Goal: Task Accomplishment & Management: Complete application form

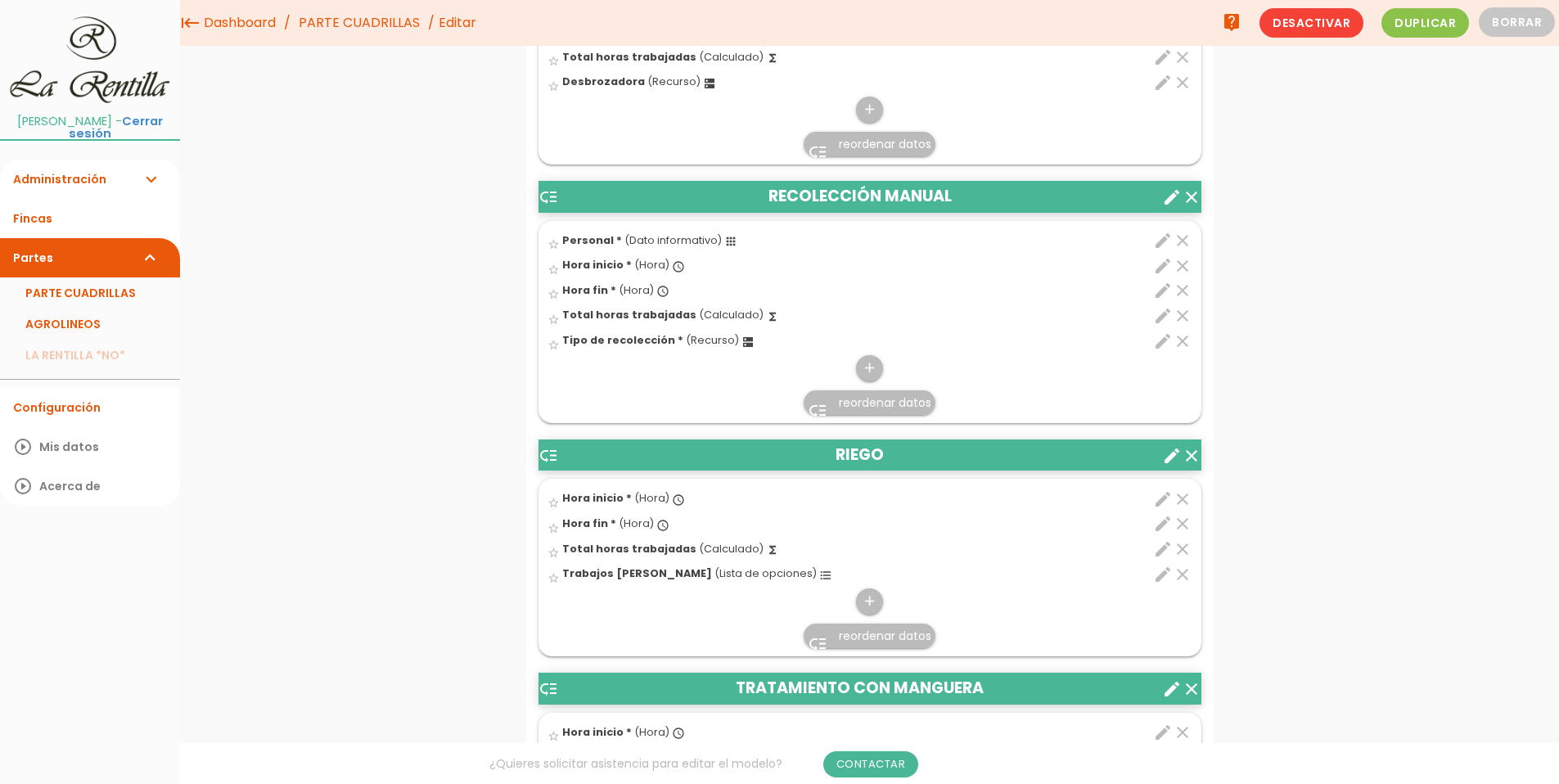
scroll to position [1309, 0]
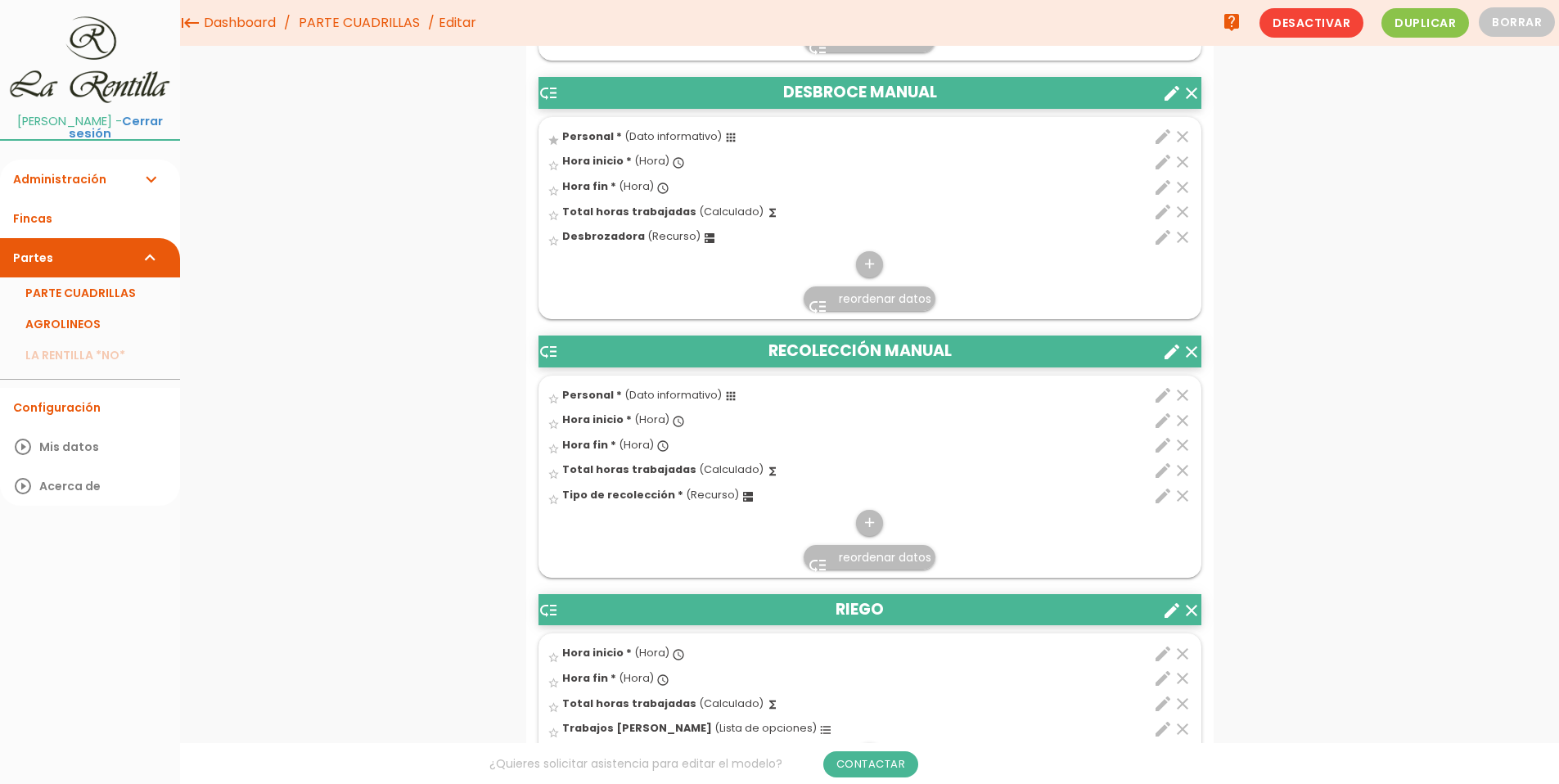
drag, startPoint x: 728, startPoint y: 395, endPoint x: 730, endPoint y: 416, distance: 21.1
click at [730, 416] on ul "star_border Personal * (Dato informativo) apps clear edit Personal readable 485…" at bounding box center [870, 476] width 663 height 202
click at [727, 400] on icon "apps" at bounding box center [731, 396] width 13 height 13
click at [0, 0] on input "star_border" at bounding box center [0, 0] width 0 height 0
drag, startPoint x: 726, startPoint y: 401, endPoint x: 708, endPoint y: 400, distance: 18.0
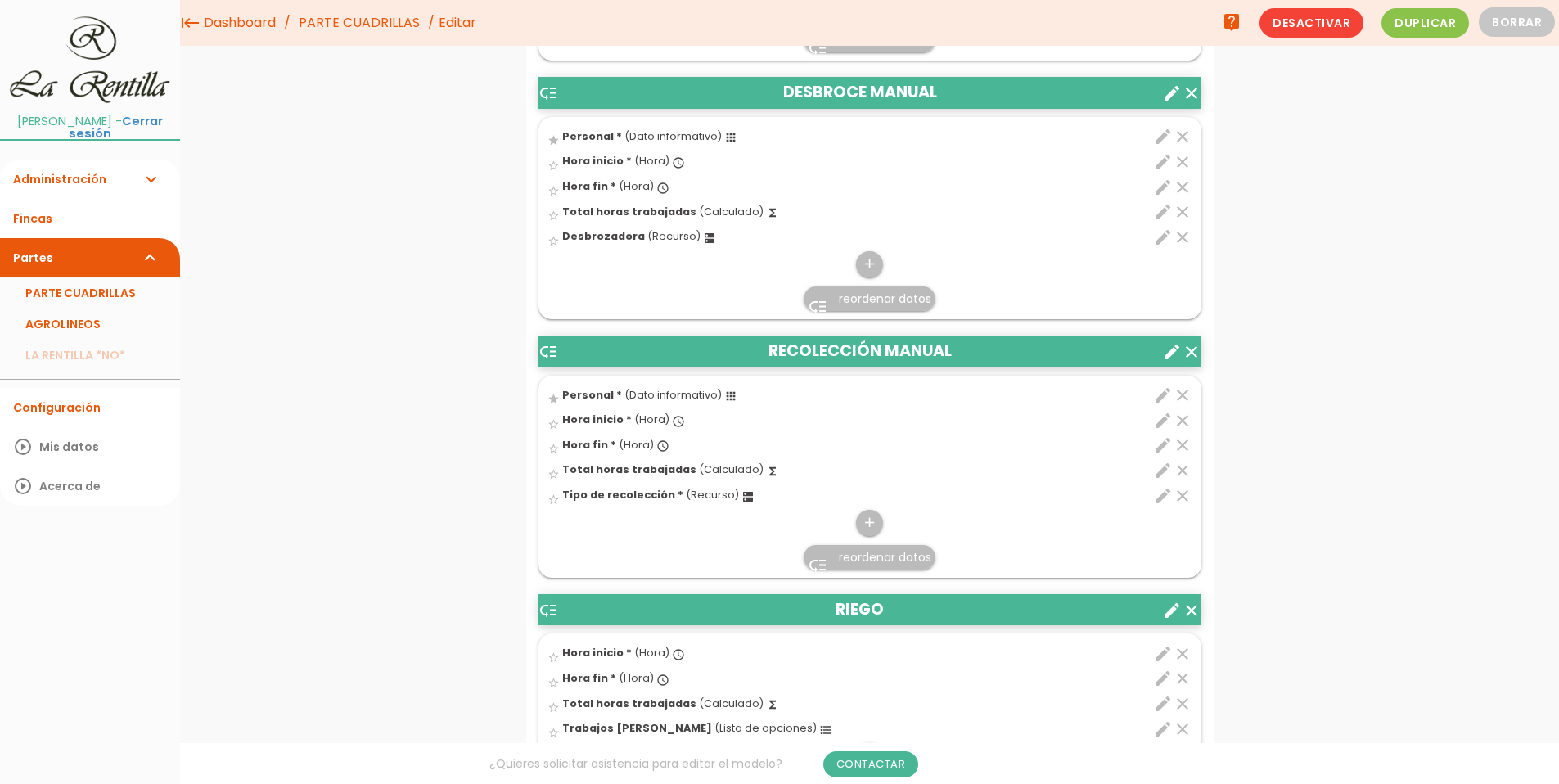
click at [708, 400] on span "(Dato informativo)" at bounding box center [673, 394] width 97 height 14
click at [0, 0] on input "star" at bounding box center [0, 0] width 0 height 0
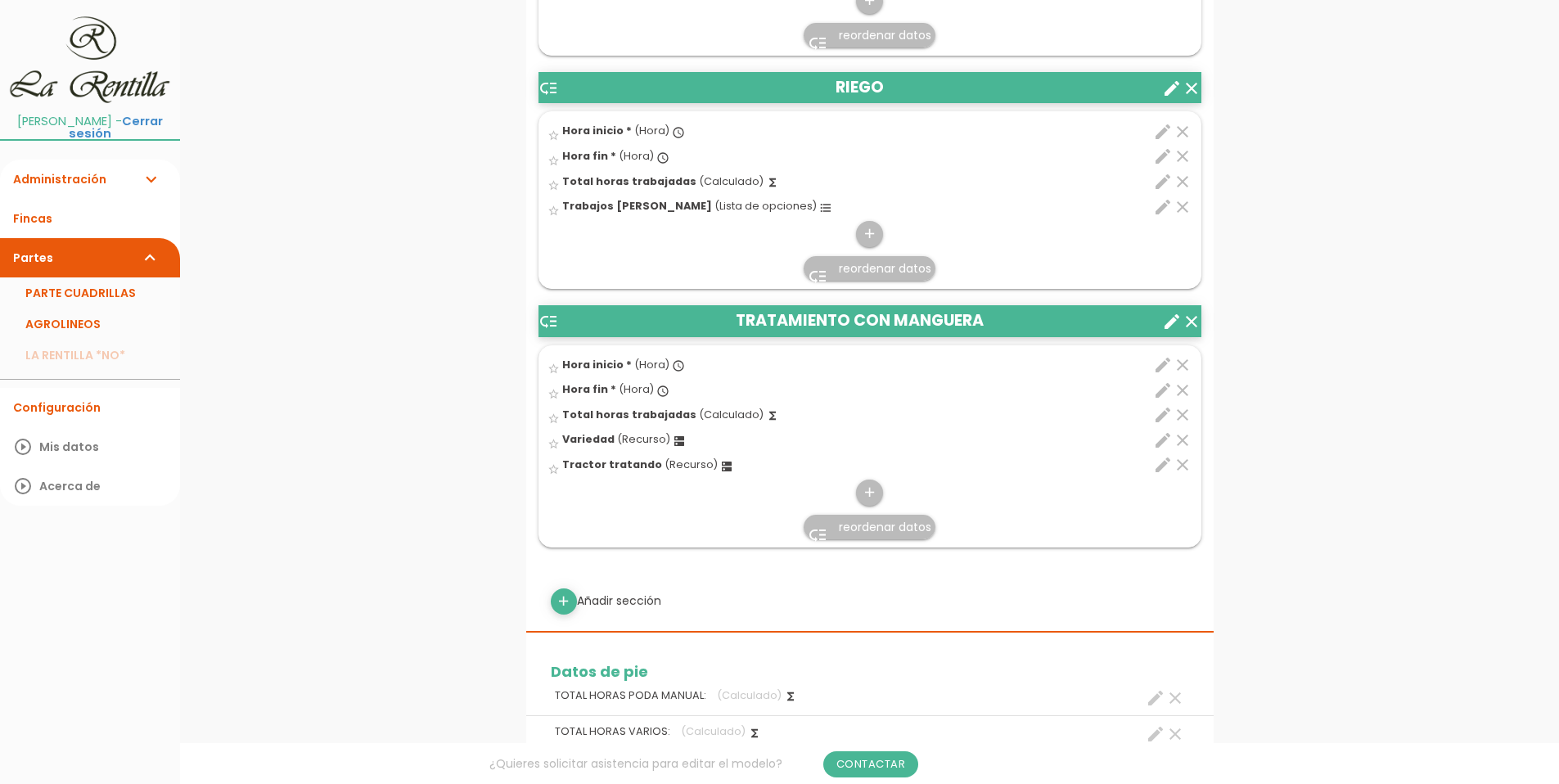
scroll to position [1882, 0]
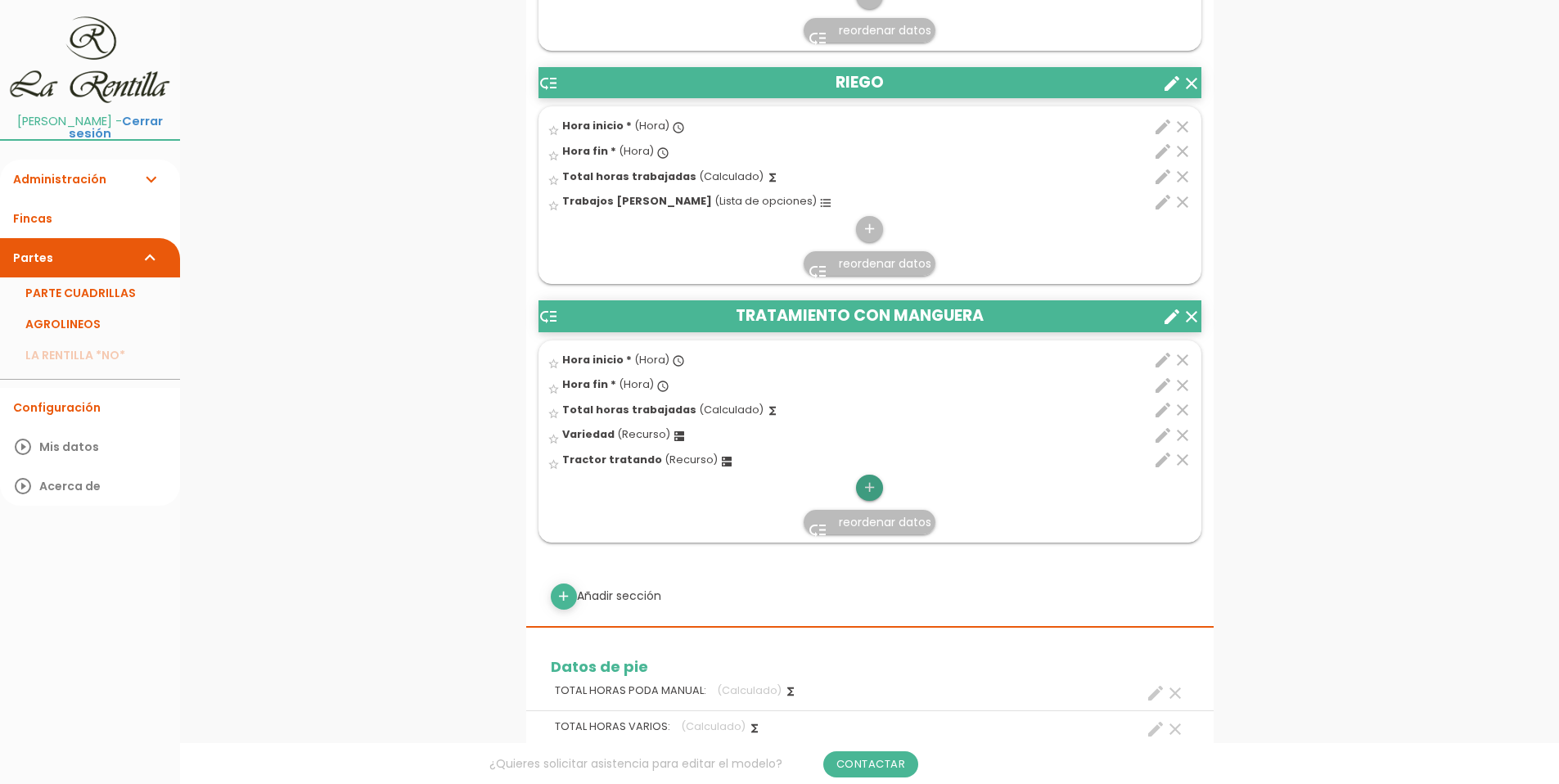
click at [867, 497] on icon "add" at bounding box center [869, 487] width 16 height 27
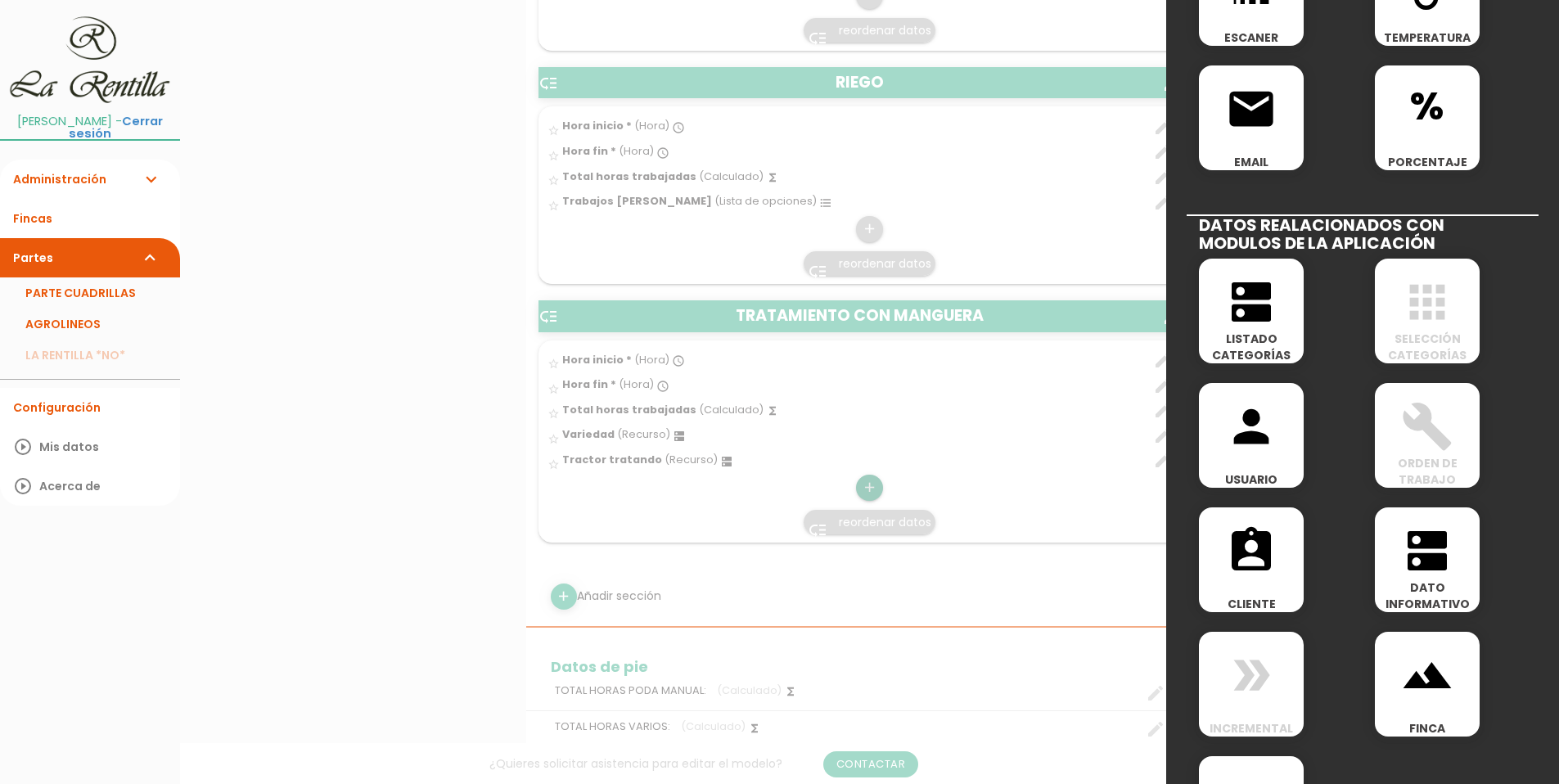
scroll to position [655, 0]
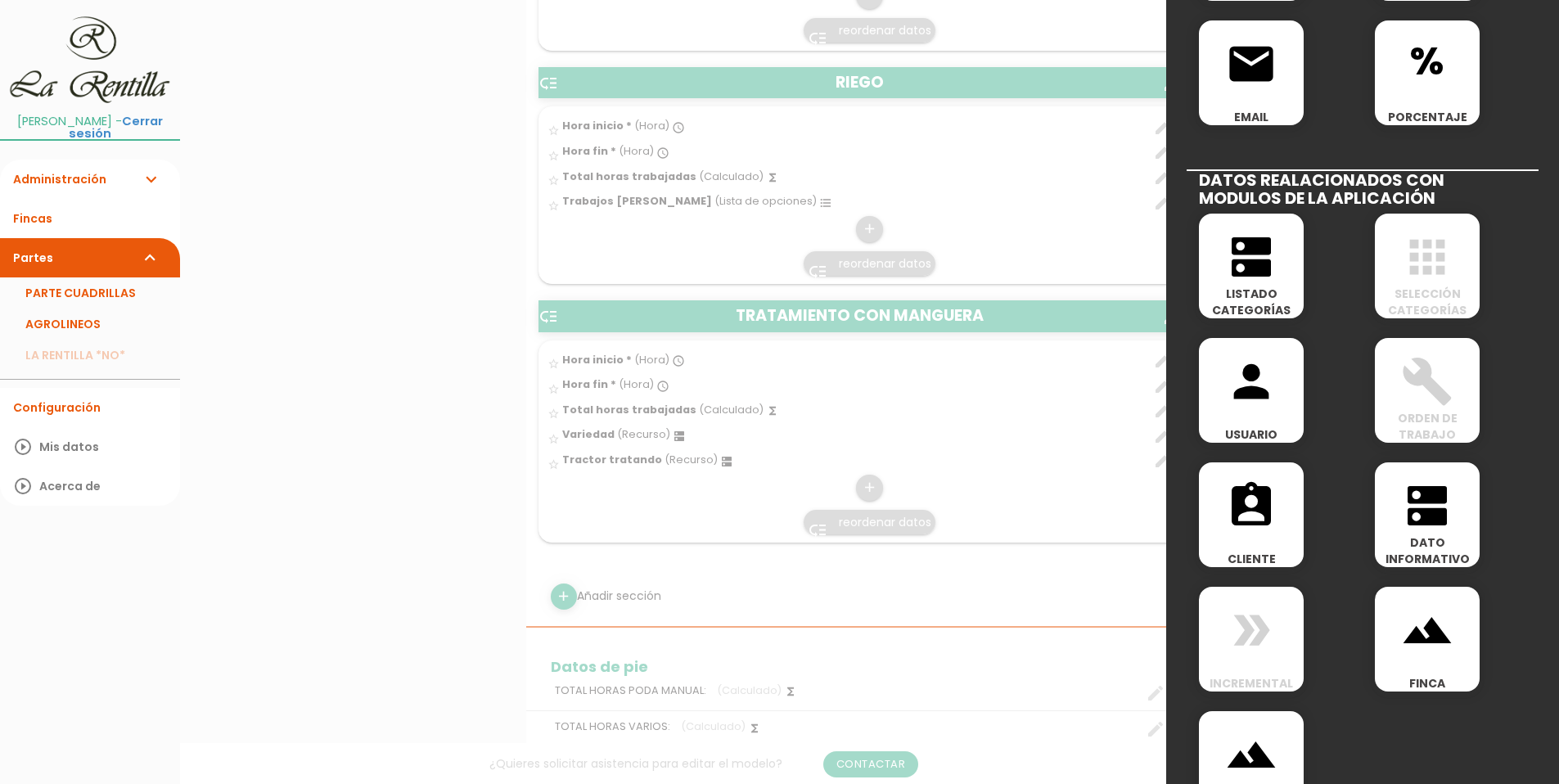
click at [1260, 294] on span "LISTADO CATEGORÍAS" at bounding box center [1251, 302] width 104 height 33
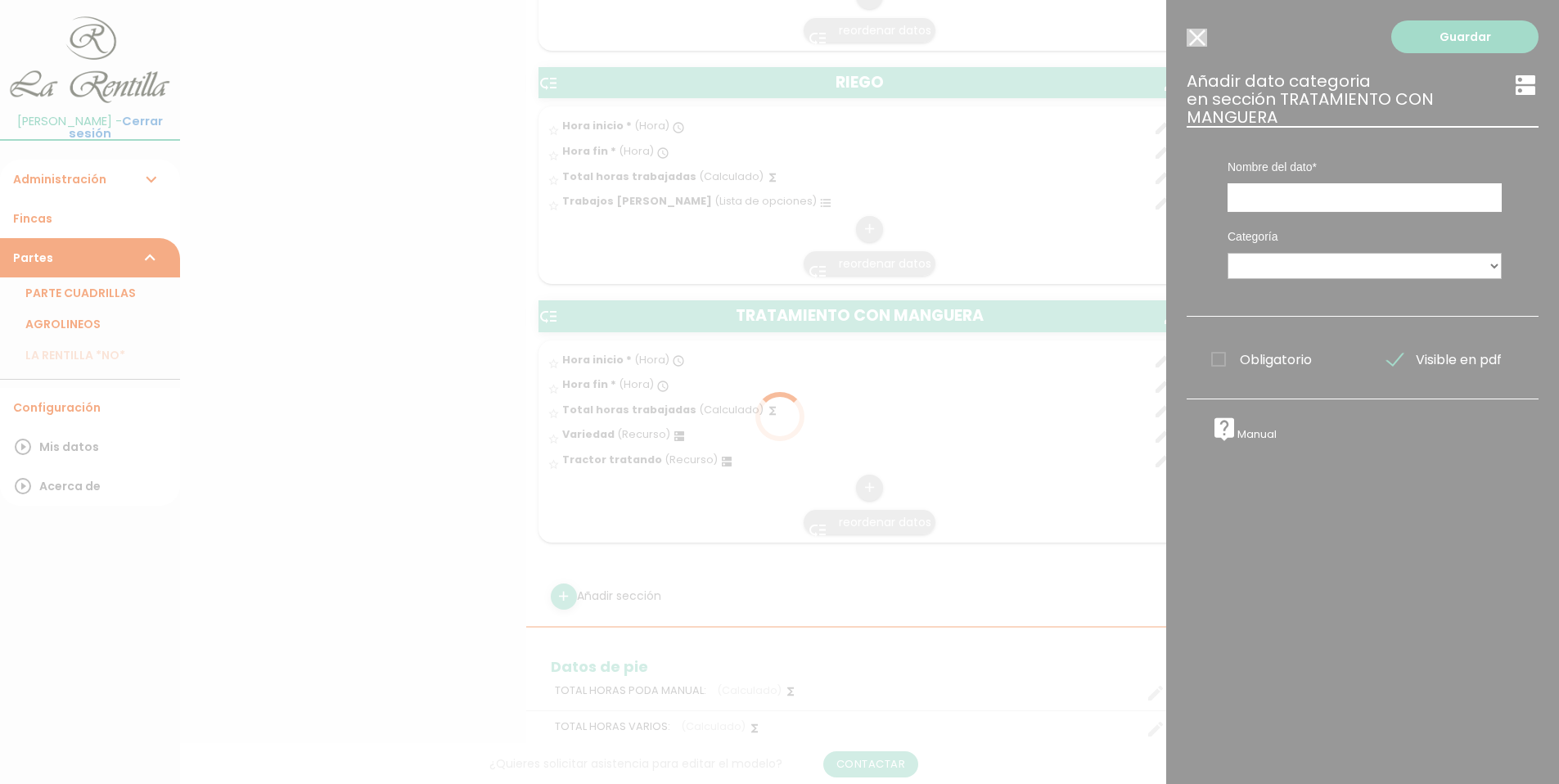
scroll to position [0, 0]
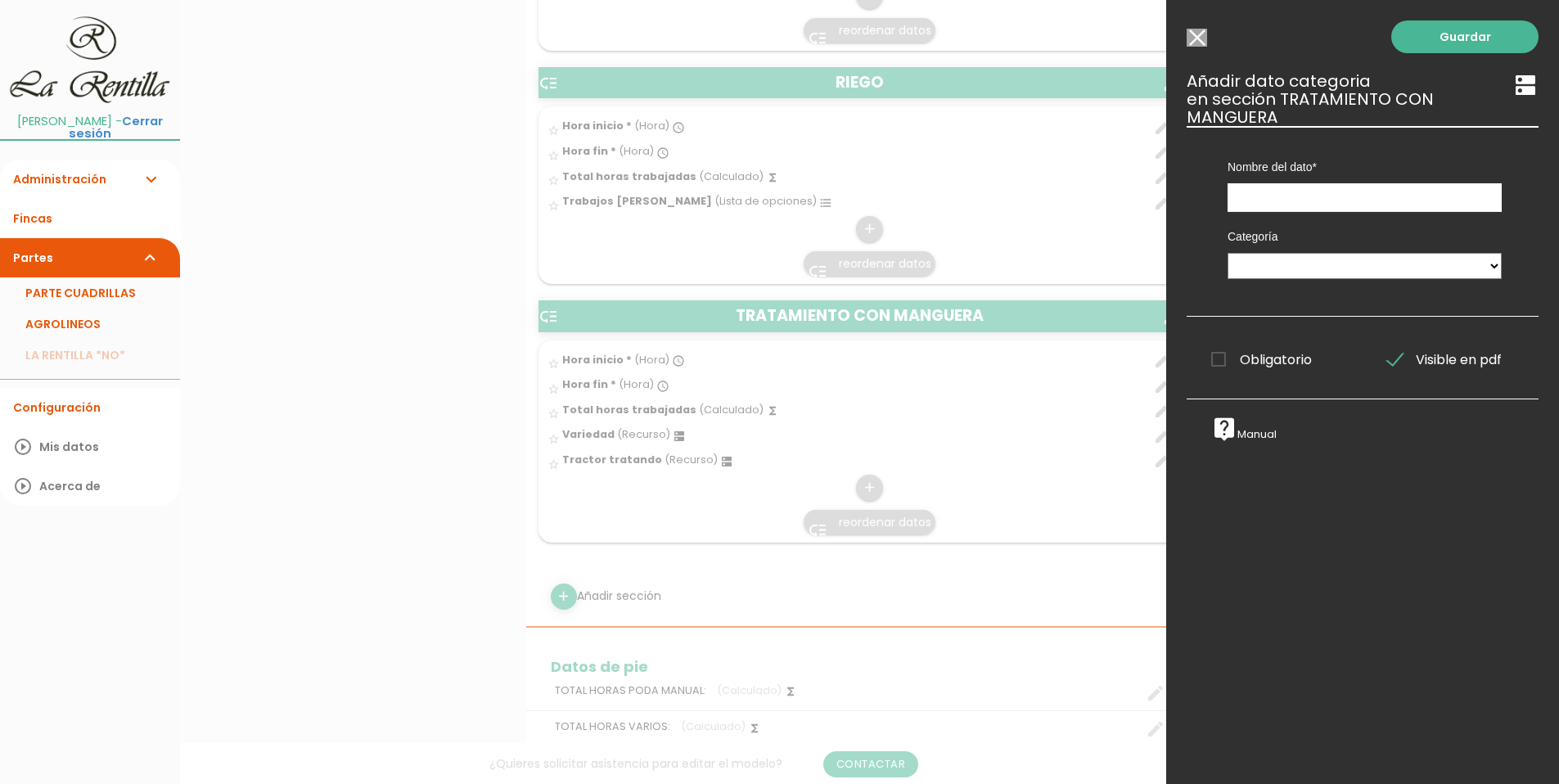
click at [1199, 36] on input "Seleccionar todos los usuarios" at bounding box center [1196, 38] width 20 height 18
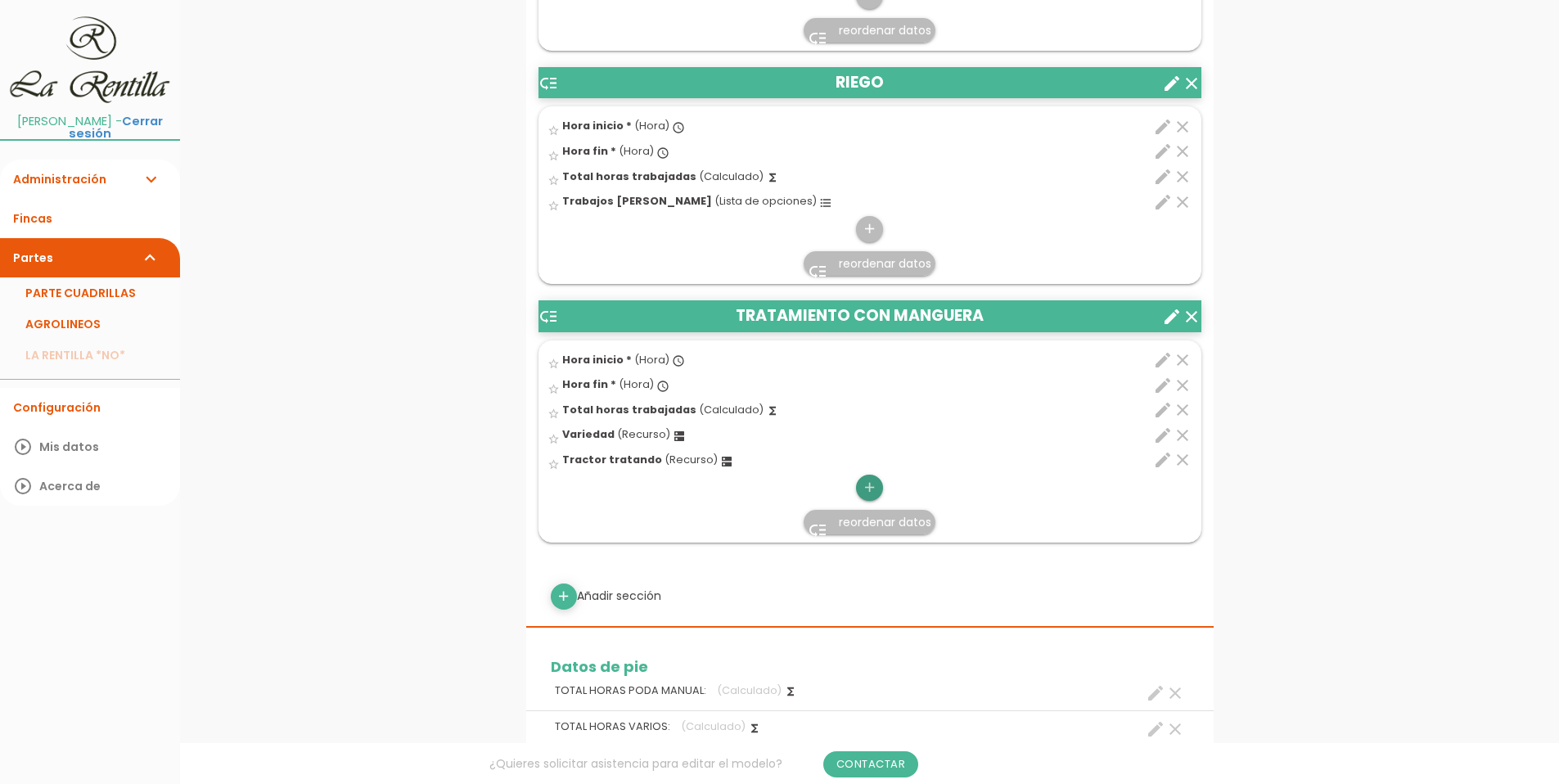
click at [877, 485] on icon "add" at bounding box center [869, 487] width 16 height 27
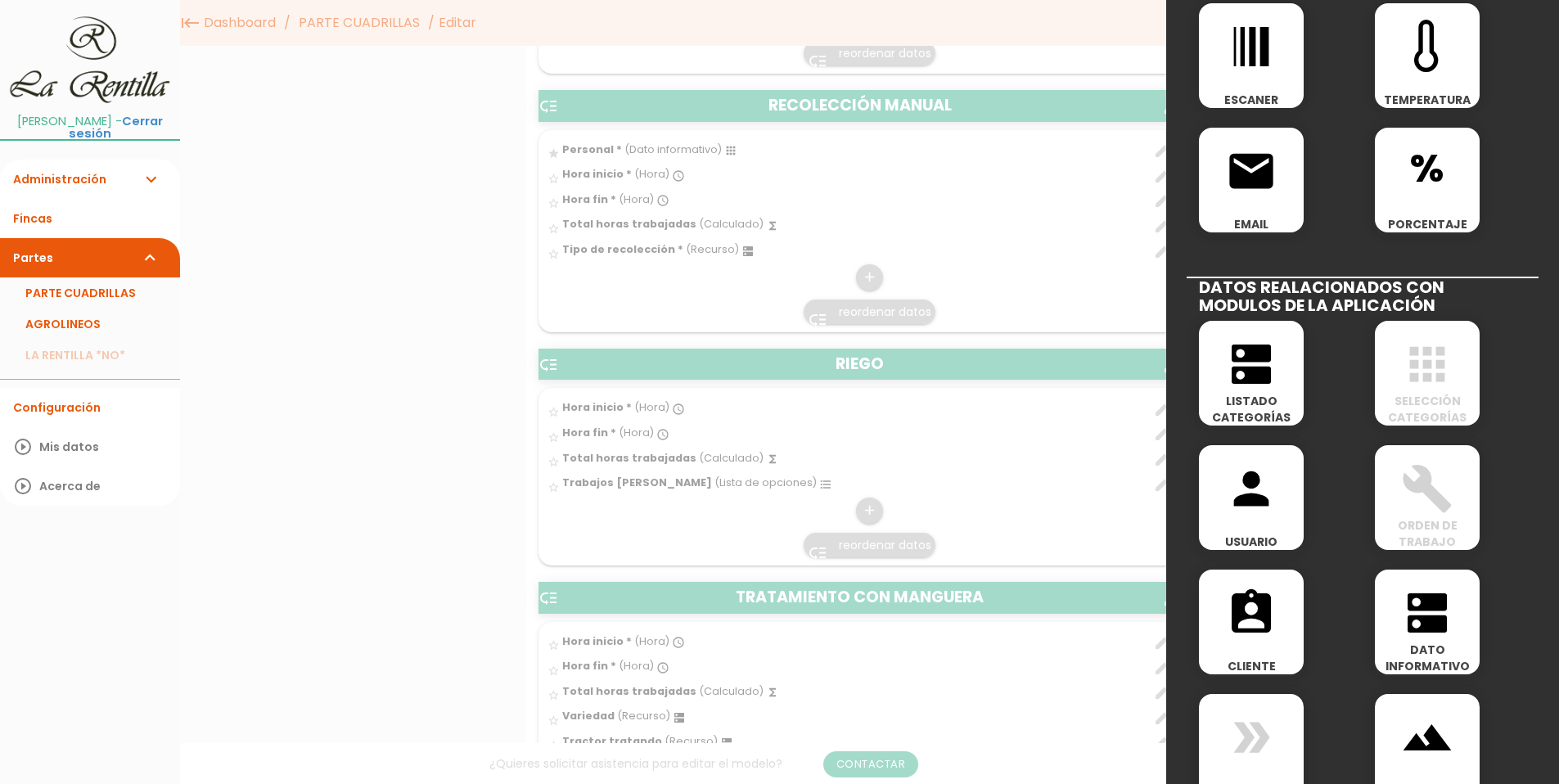
scroll to position [700, 0]
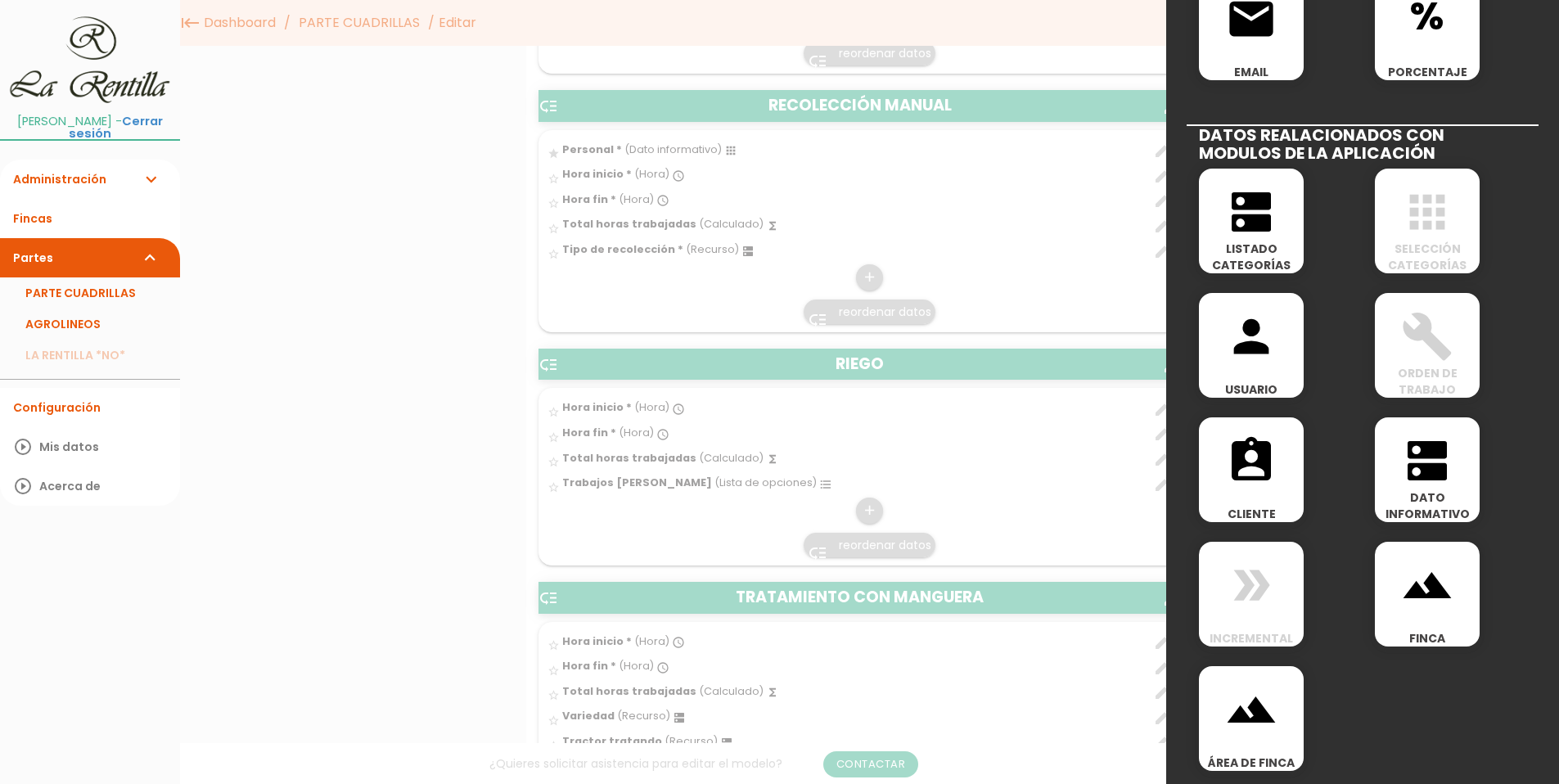
click at [1420, 224] on icon "apps" at bounding box center [1426, 212] width 52 height 52
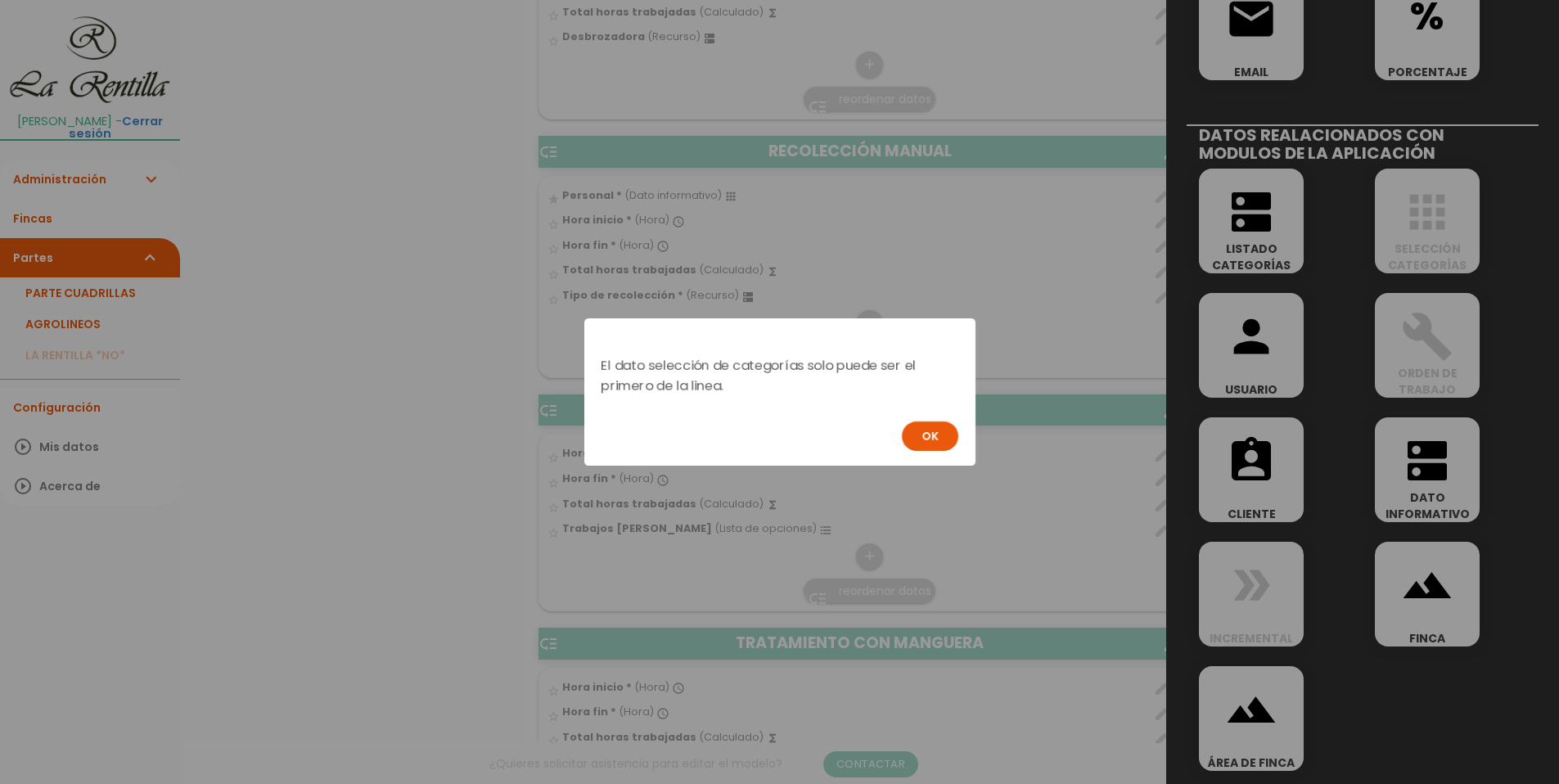
scroll to position [0, 0]
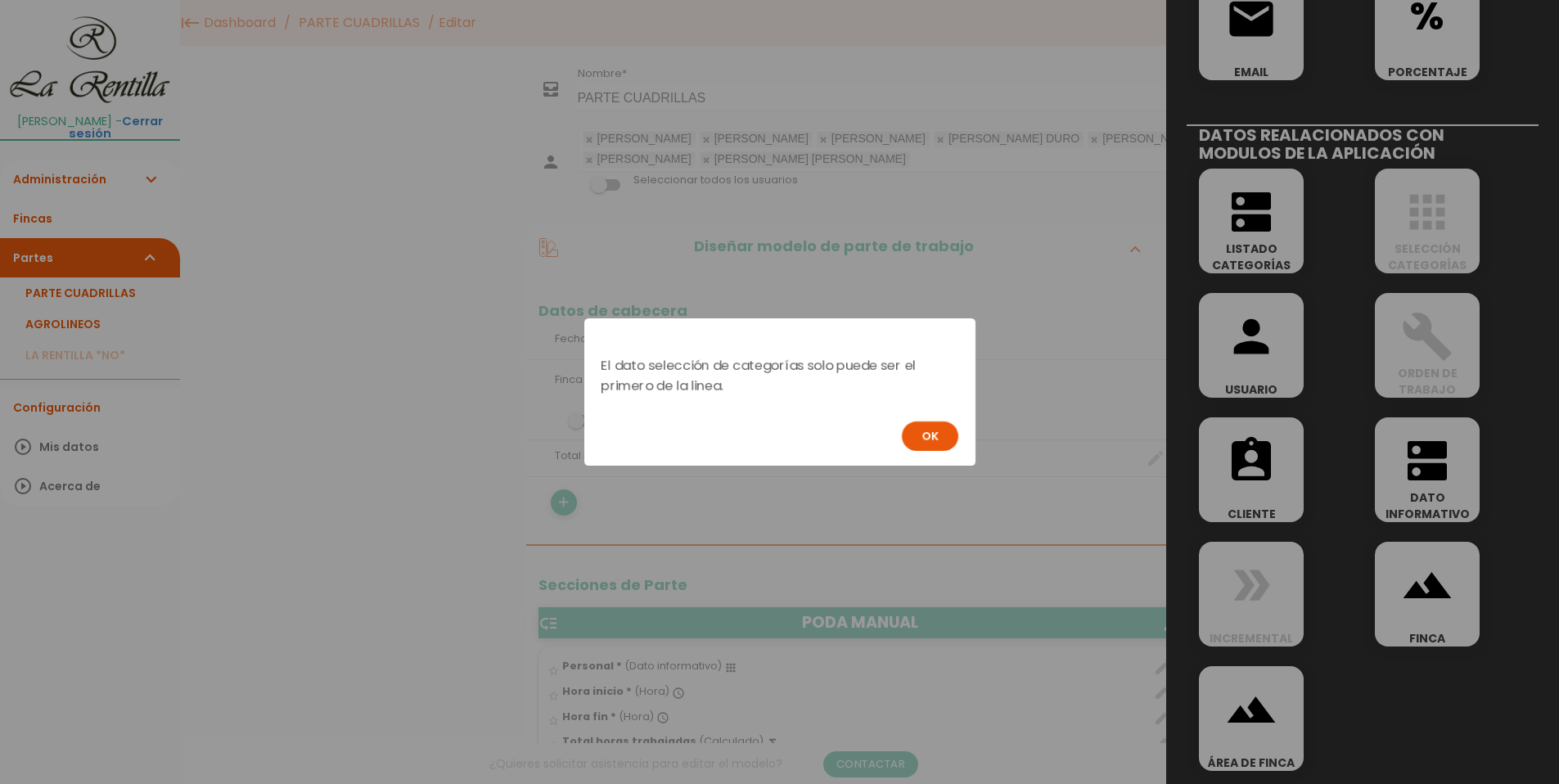
click at [1424, 227] on div "El dato selección de categorías solo puede ser el primero de la linea. OK" at bounding box center [780, 392] width 1559 height 784
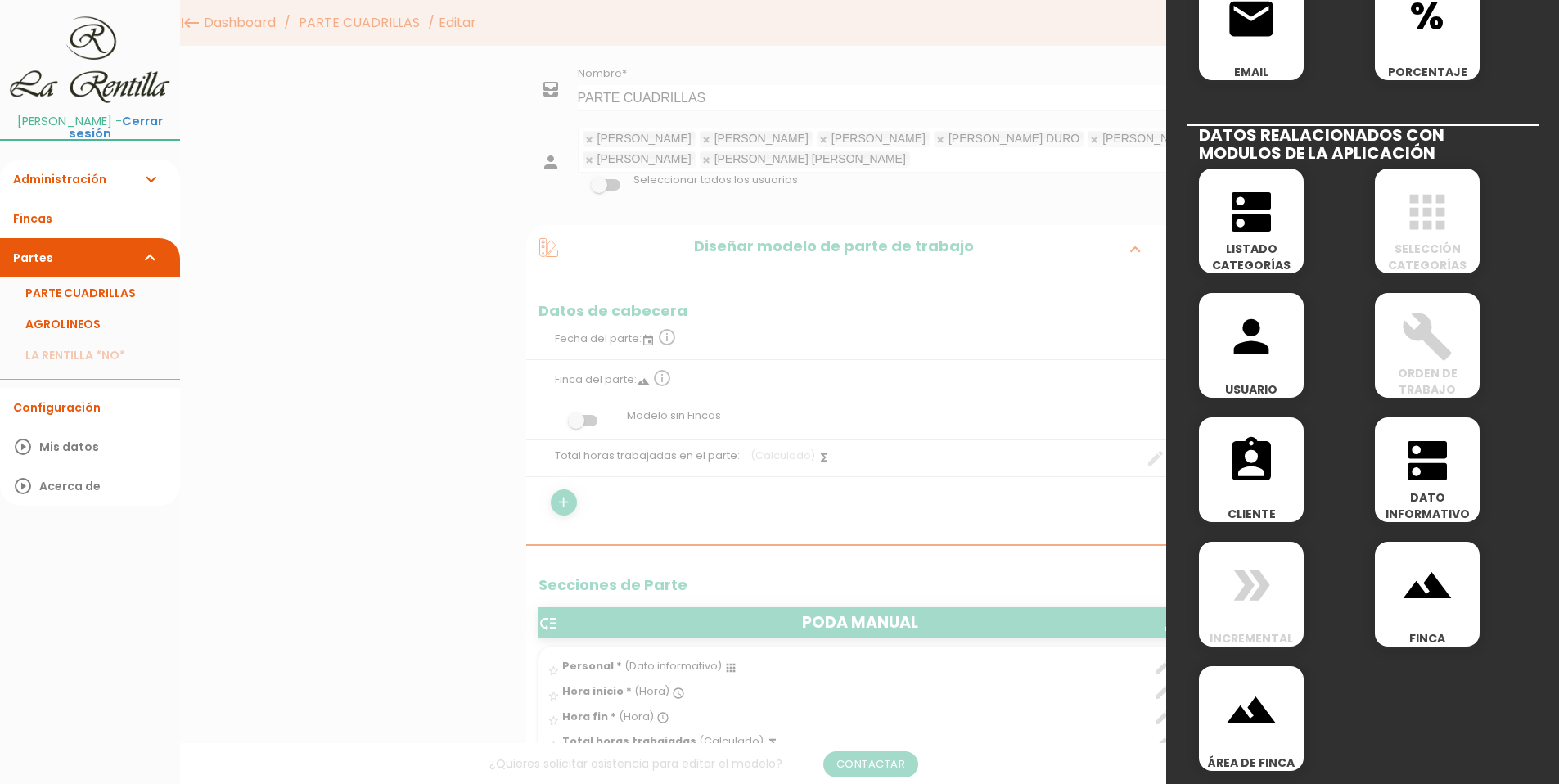
click at [1424, 227] on icon "apps" at bounding box center [1426, 212] width 52 height 52
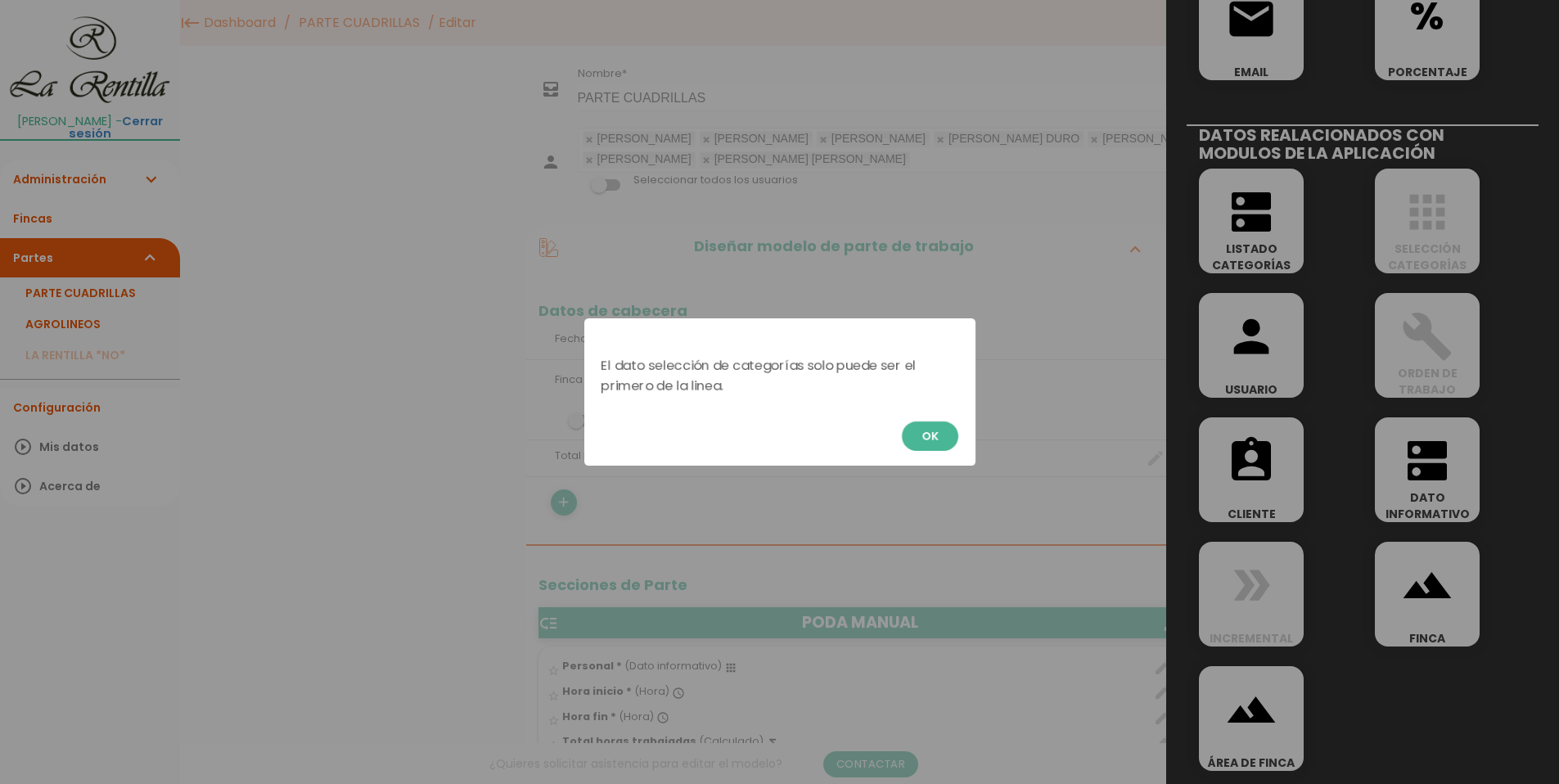
click at [945, 438] on button "OK" at bounding box center [930, 436] width 57 height 29
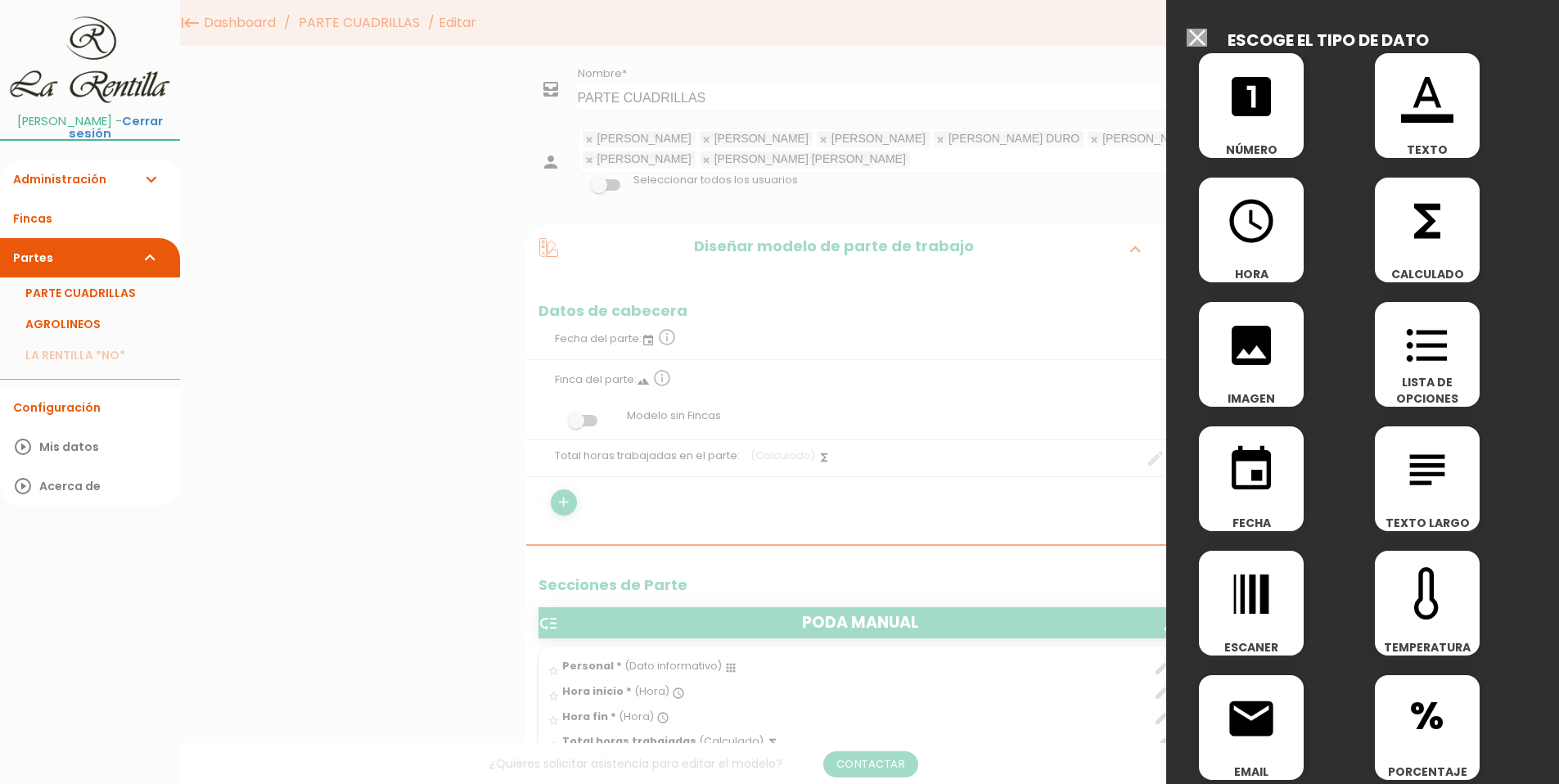
click at [1196, 35] on input "Seleccionar todos los usuarios" at bounding box center [1196, 38] width 20 height 18
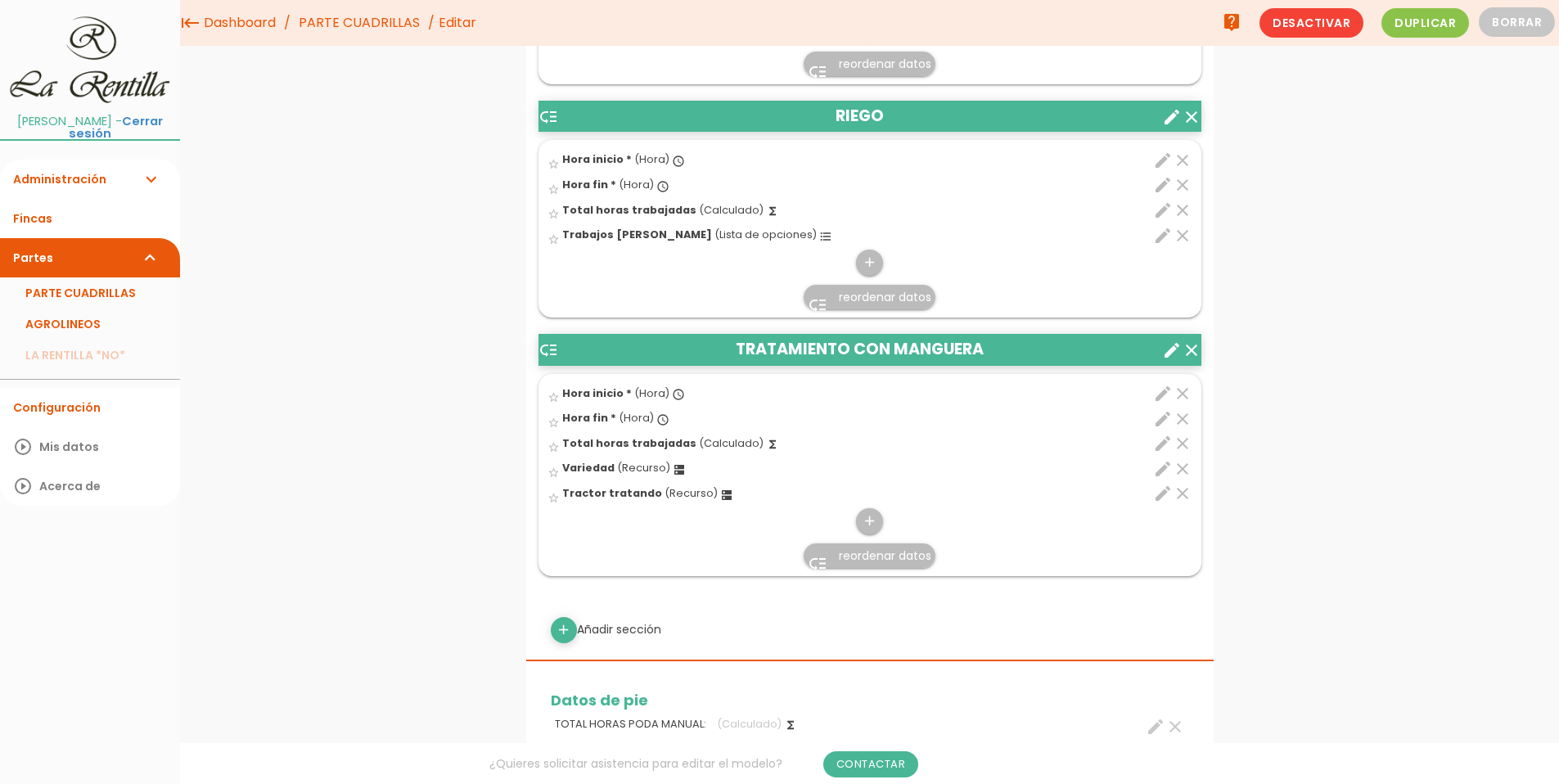
scroll to position [1800, 0]
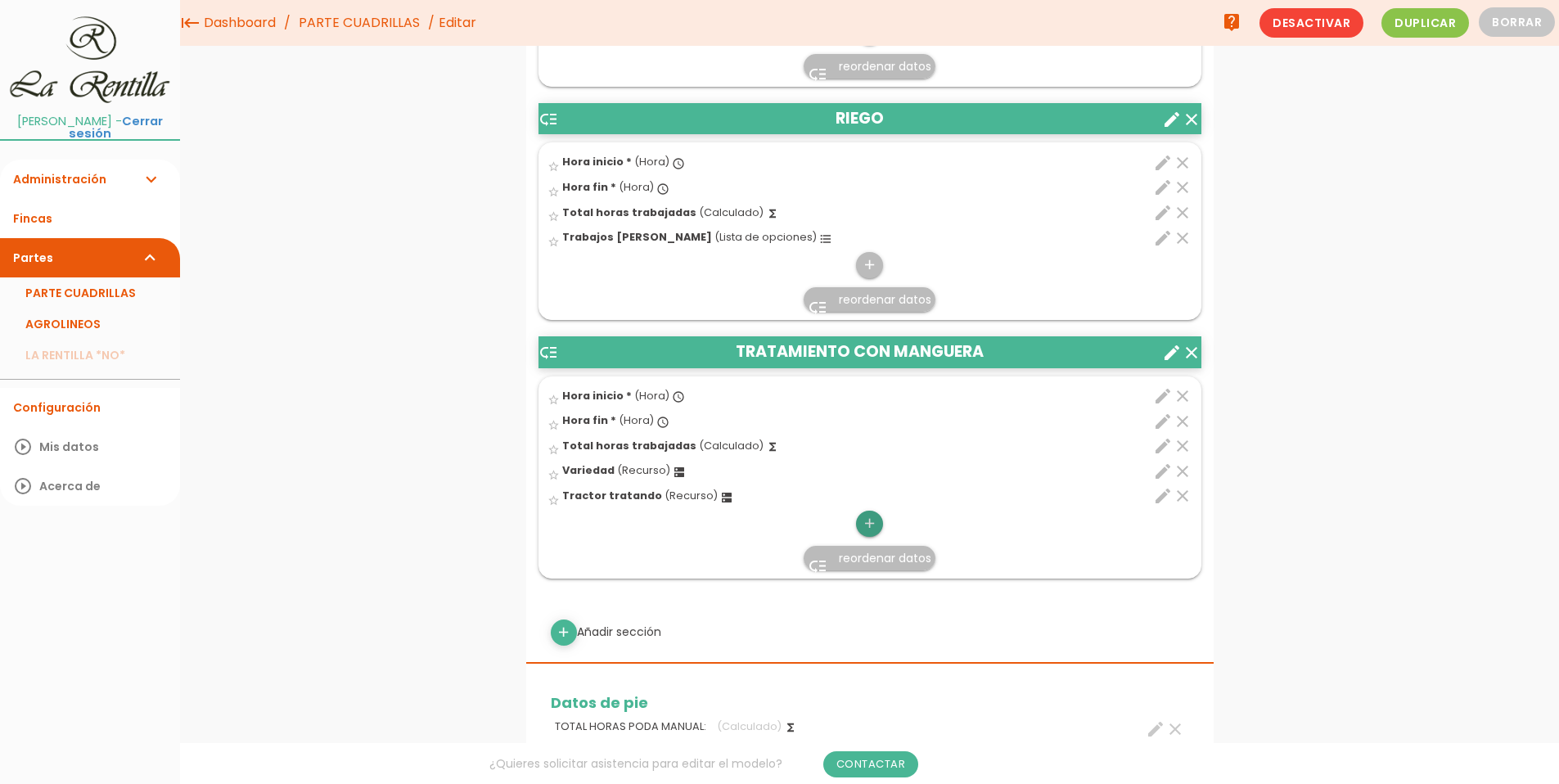
click at [870, 526] on icon "add" at bounding box center [869, 523] width 16 height 27
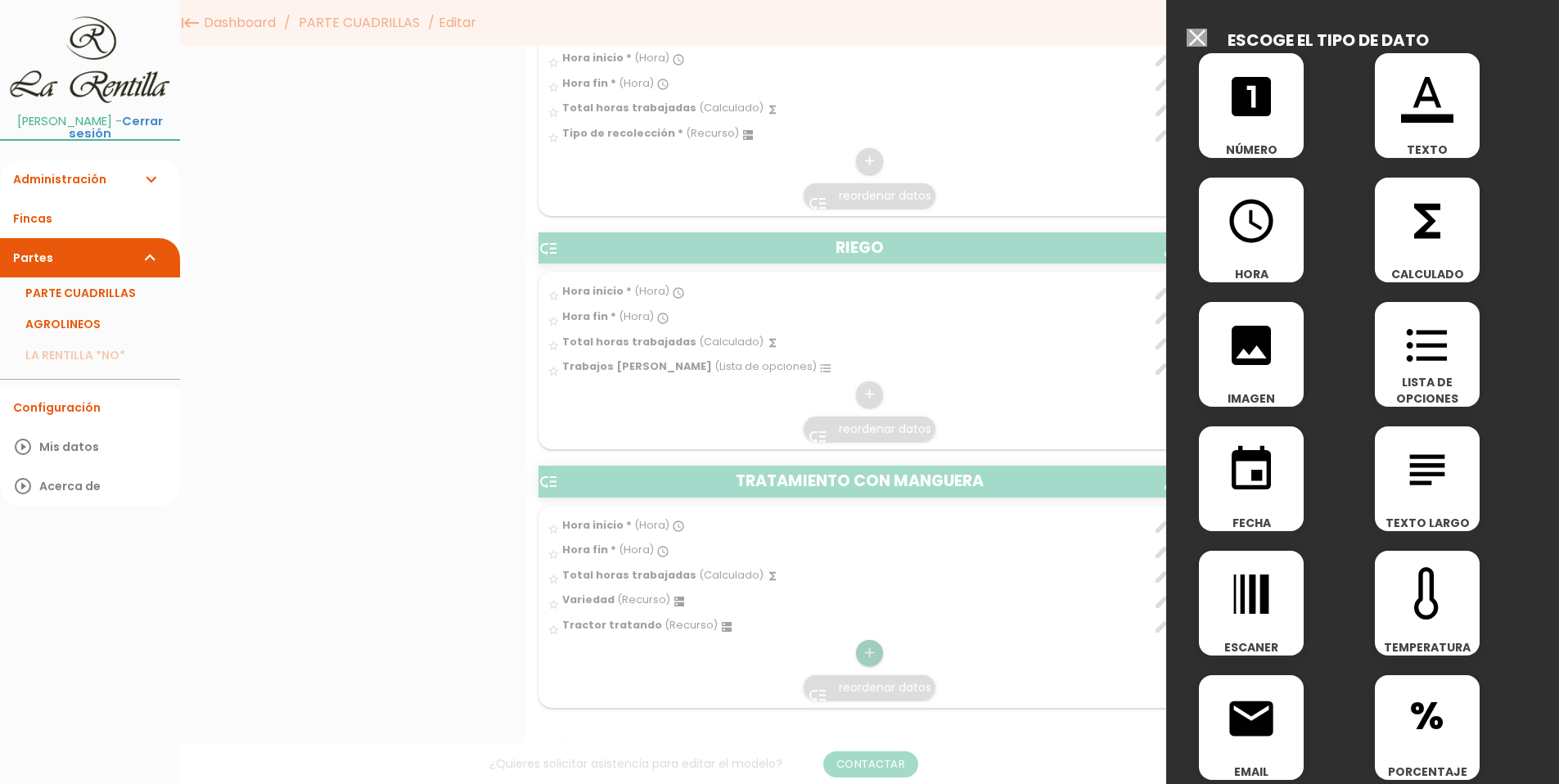
scroll to position [1473, 0]
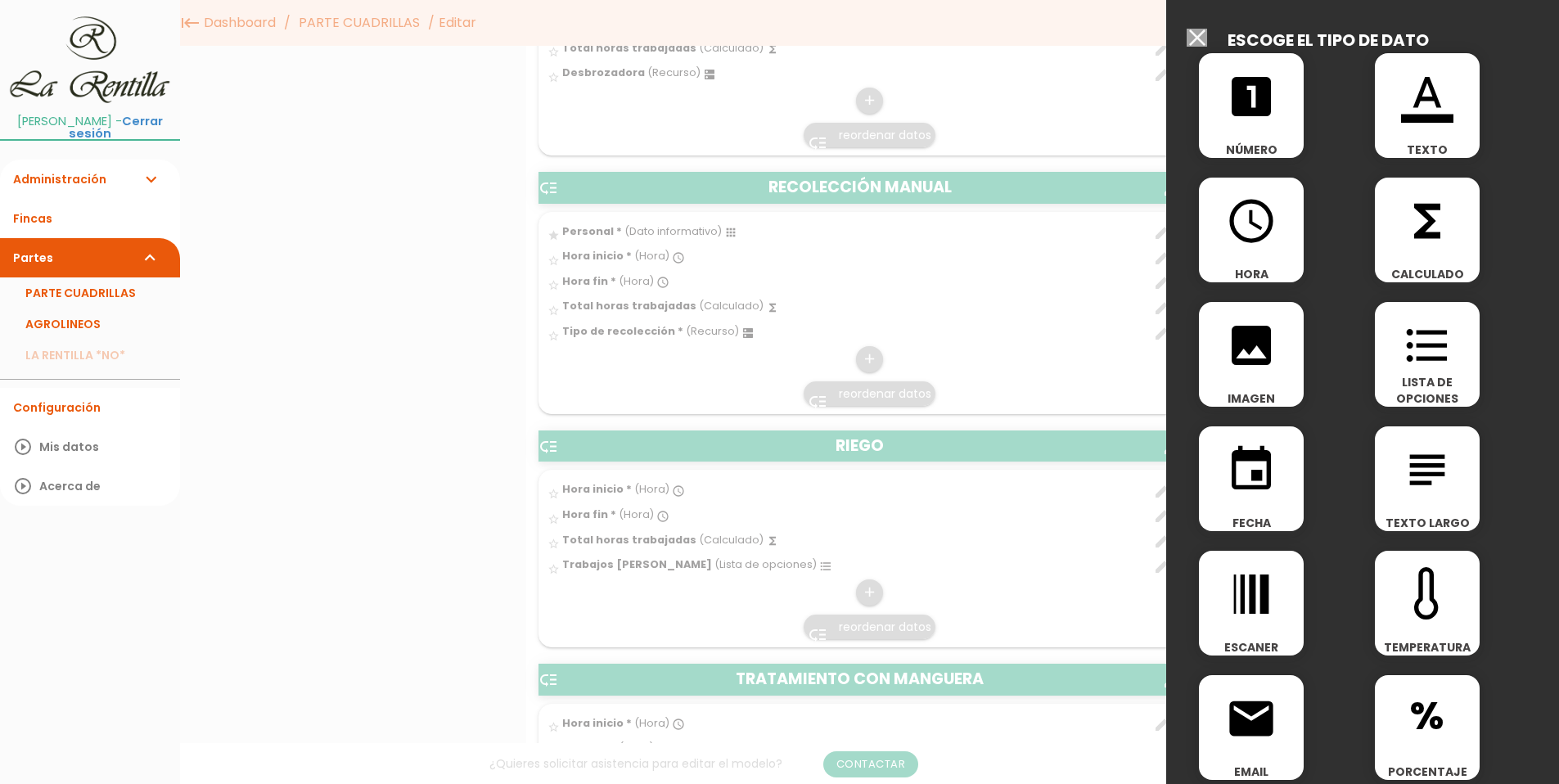
click at [1195, 35] on input "Seleccionar todos los usuarios" at bounding box center [1196, 38] width 20 height 18
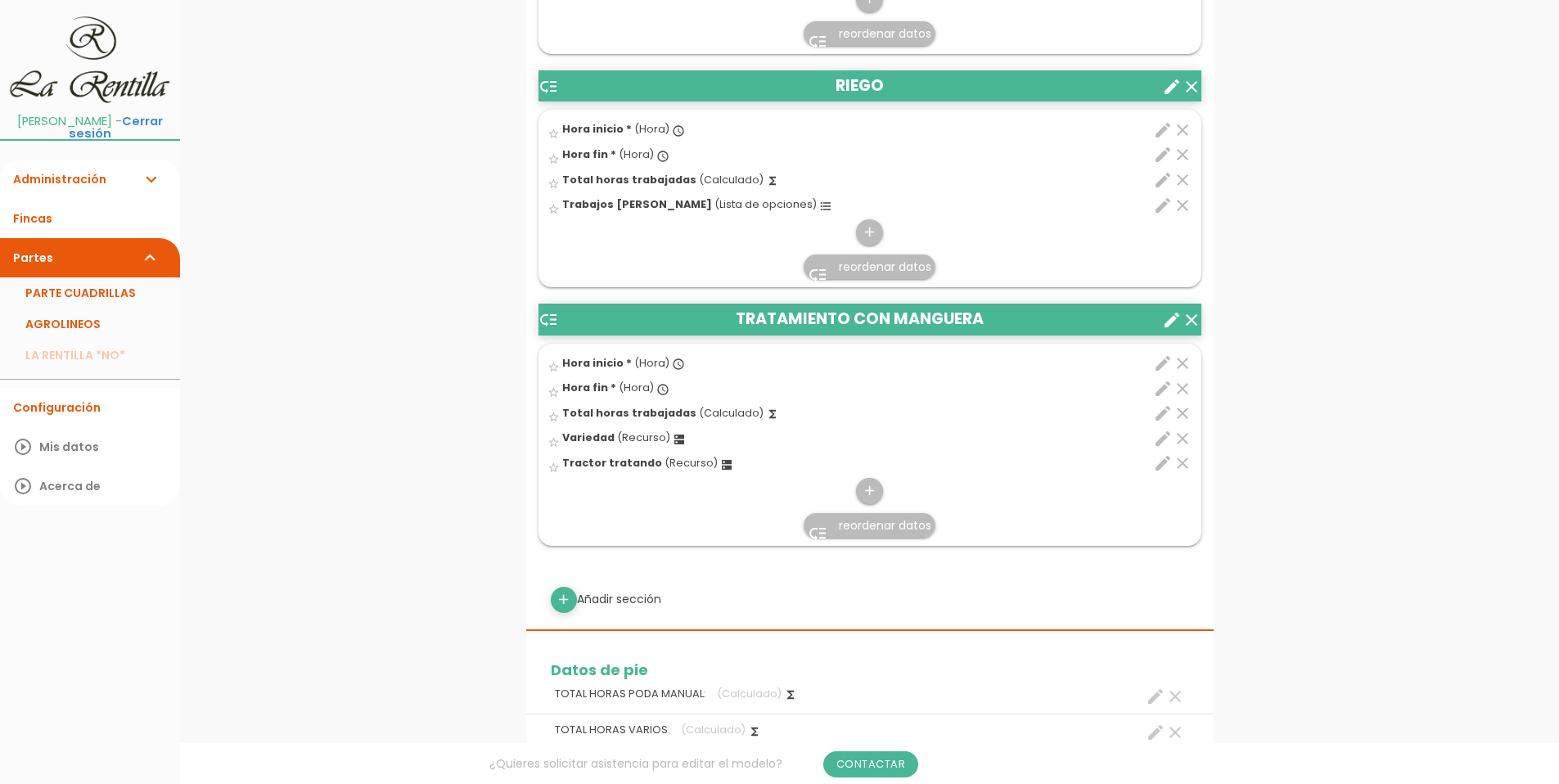
scroll to position [1964, 0]
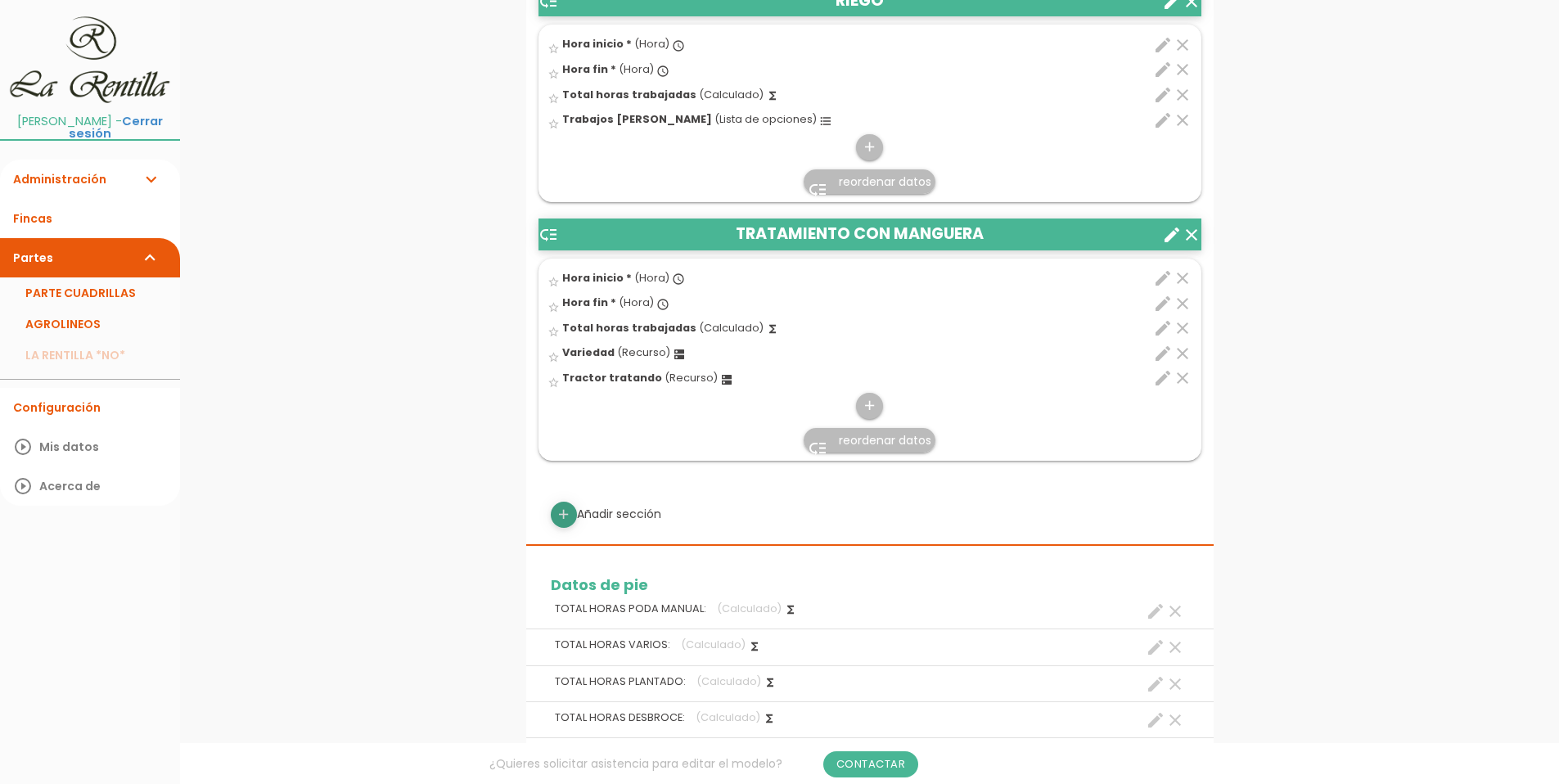
click at [564, 519] on icon "add" at bounding box center [563, 515] width 16 height 27
select select
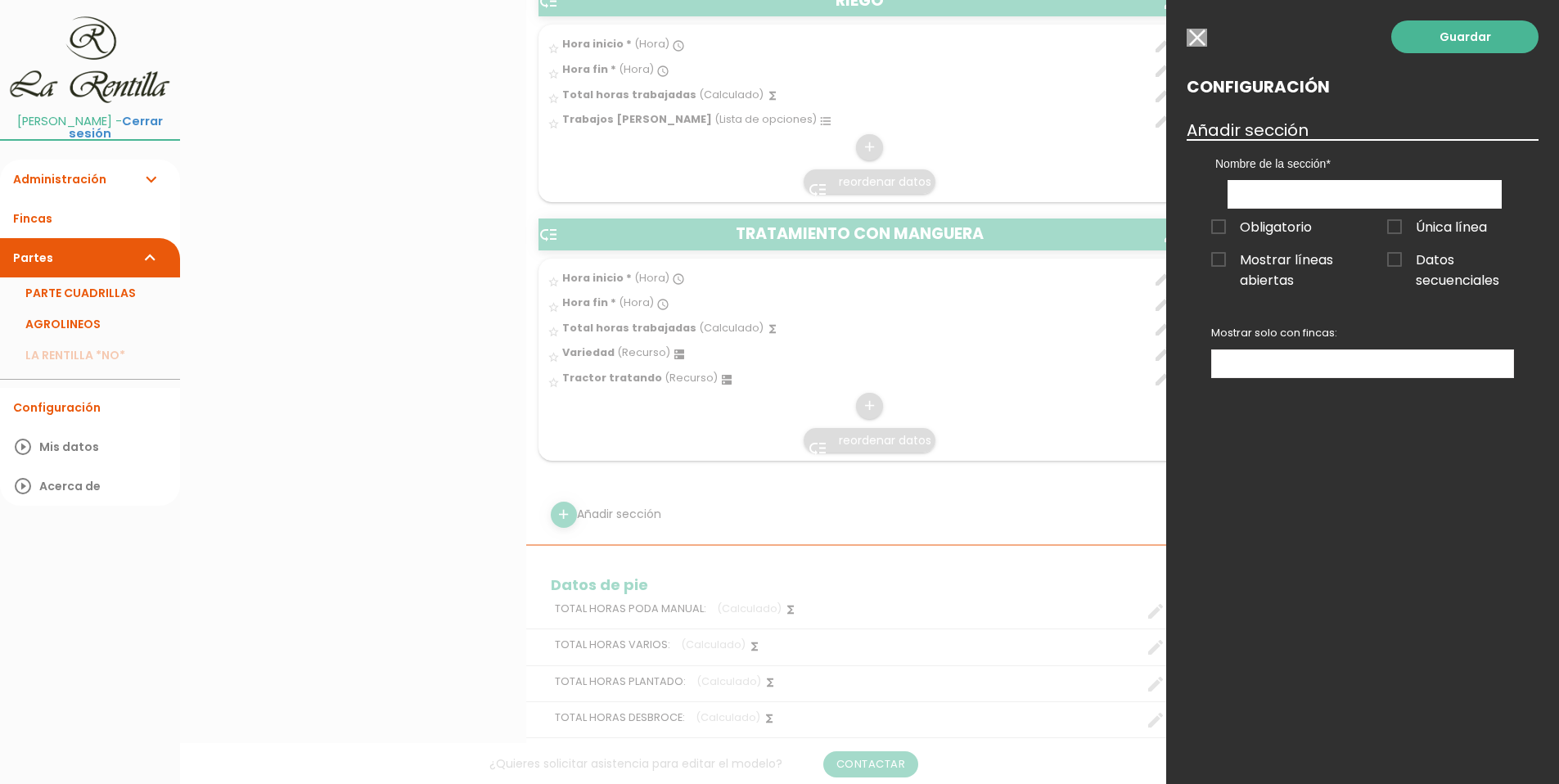
click at [1292, 209] on div "Obligatorio Obligatorio Obligatorio Obligatorio Obligatorio Obligatorio Obligat…" at bounding box center [1274, 225] width 176 height 33
click at [1291, 199] on input "text" at bounding box center [1364, 194] width 274 height 28
type input "GG"
click at [1486, 40] on link "Guardar" at bounding box center [1465, 37] width 147 height 33
click at [1454, 31] on link "Guardar" at bounding box center [1465, 37] width 147 height 33
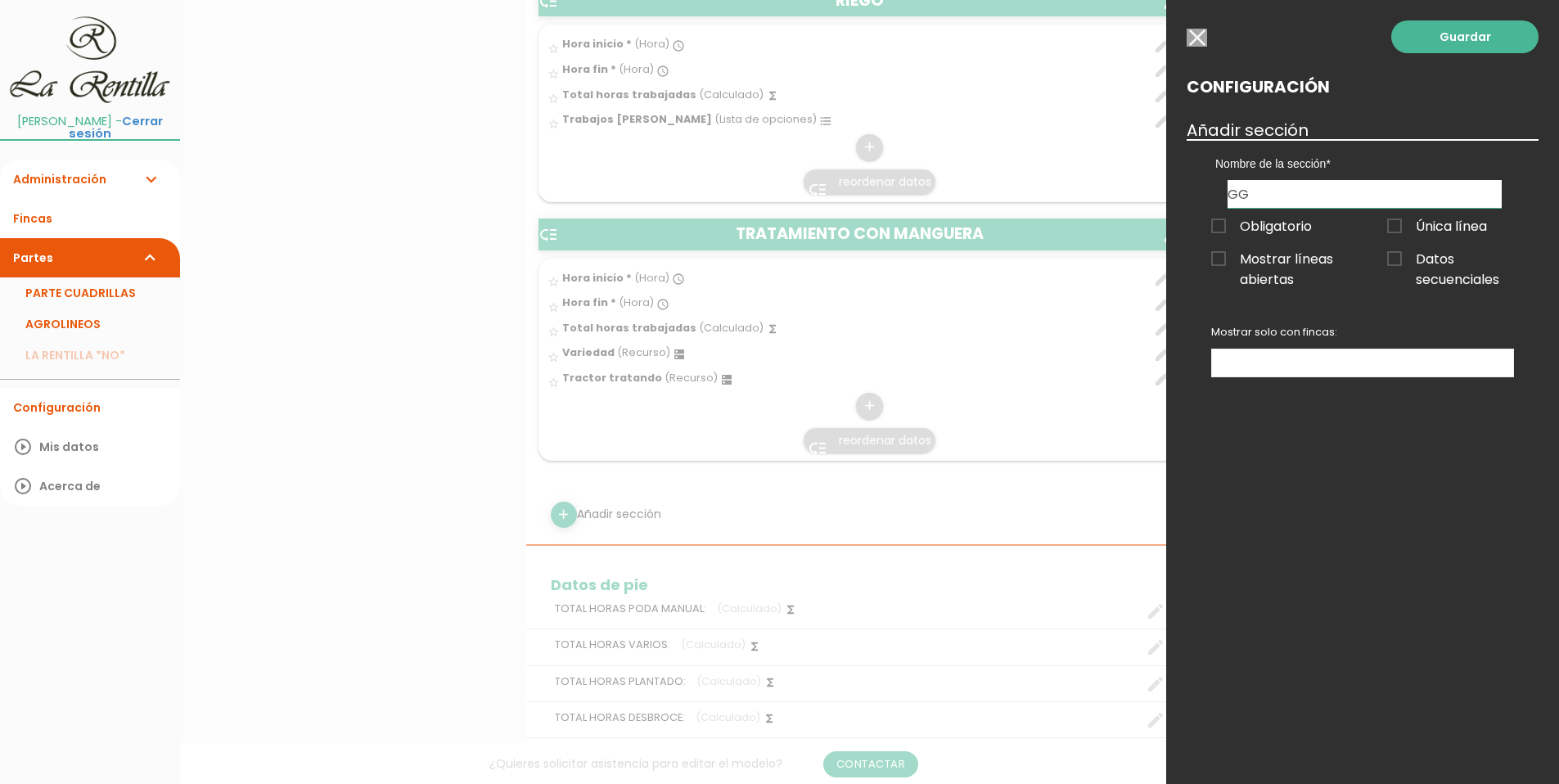
click at [1225, 223] on span "Obligatorio" at bounding box center [1261, 226] width 101 height 20
click at [0, 0] on input "Obligatorio" at bounding box center [0, 0] width 0 height 0
click at [1225, 223] on span "Obligatorio" at bounding box center [1261, 226] width 101 height 20
click at [0, 0] on input "Obligatorio" at bounding box center [0, 0] width 0 height 0
click at [1429, 42] on link "Guardar" at bounding box center [1465, 37] width 147 height 33
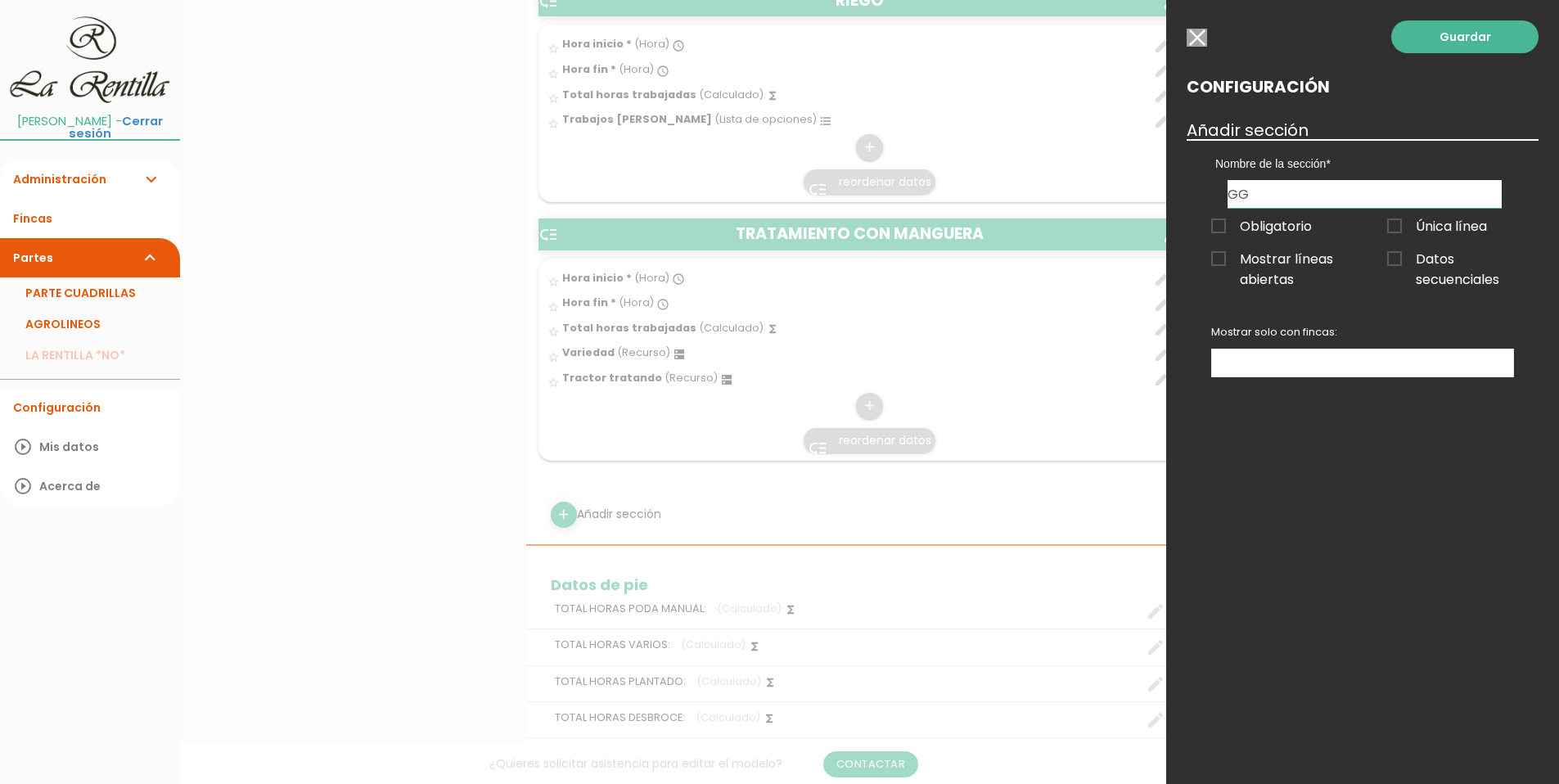
click at [1193, 35] on input "button" at bounding box center [1196, 38] width 20 height 18
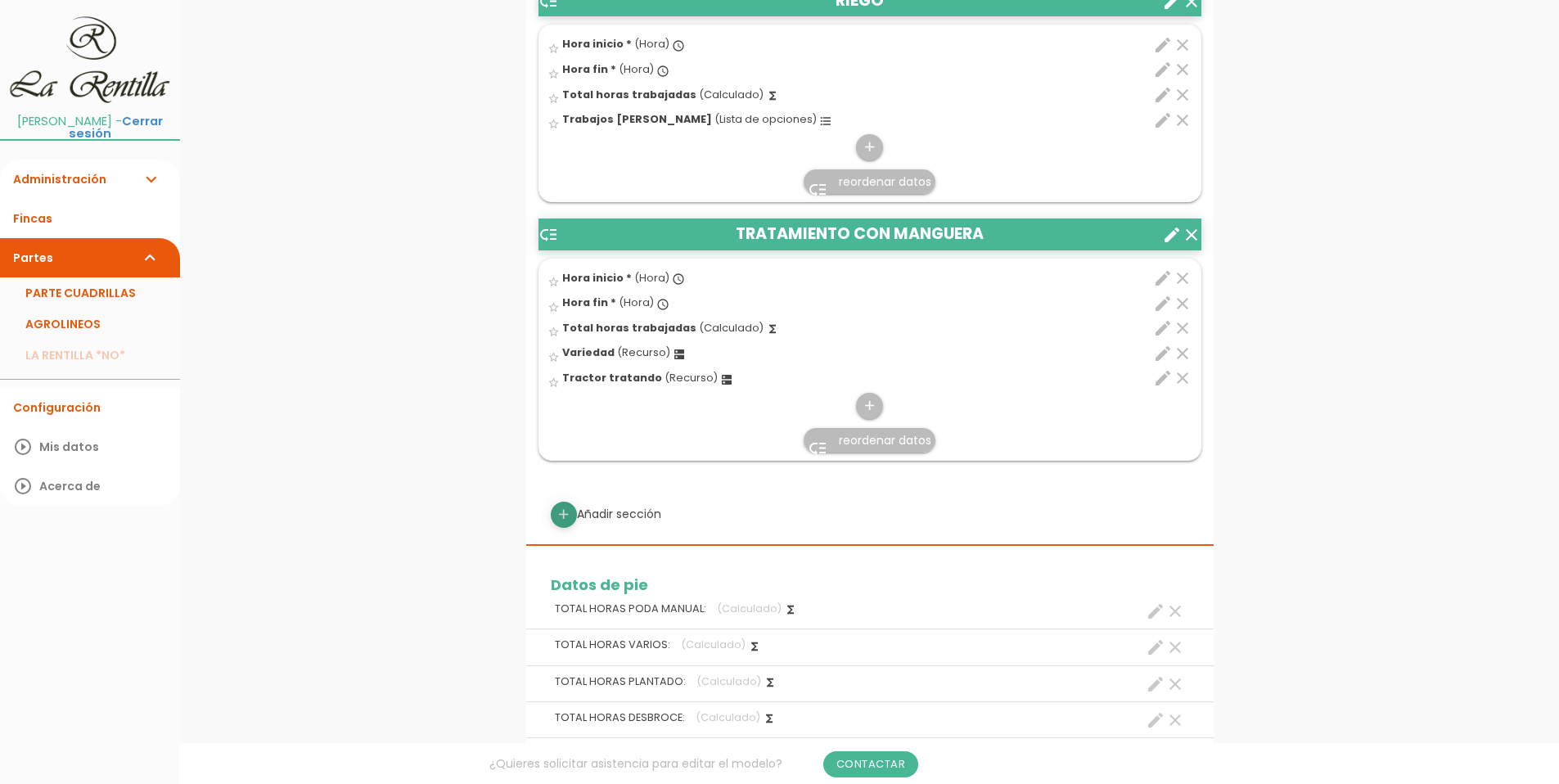
click at [555, 517] on link "add" at bounding box center [563, 515] width 27 height 27
select select
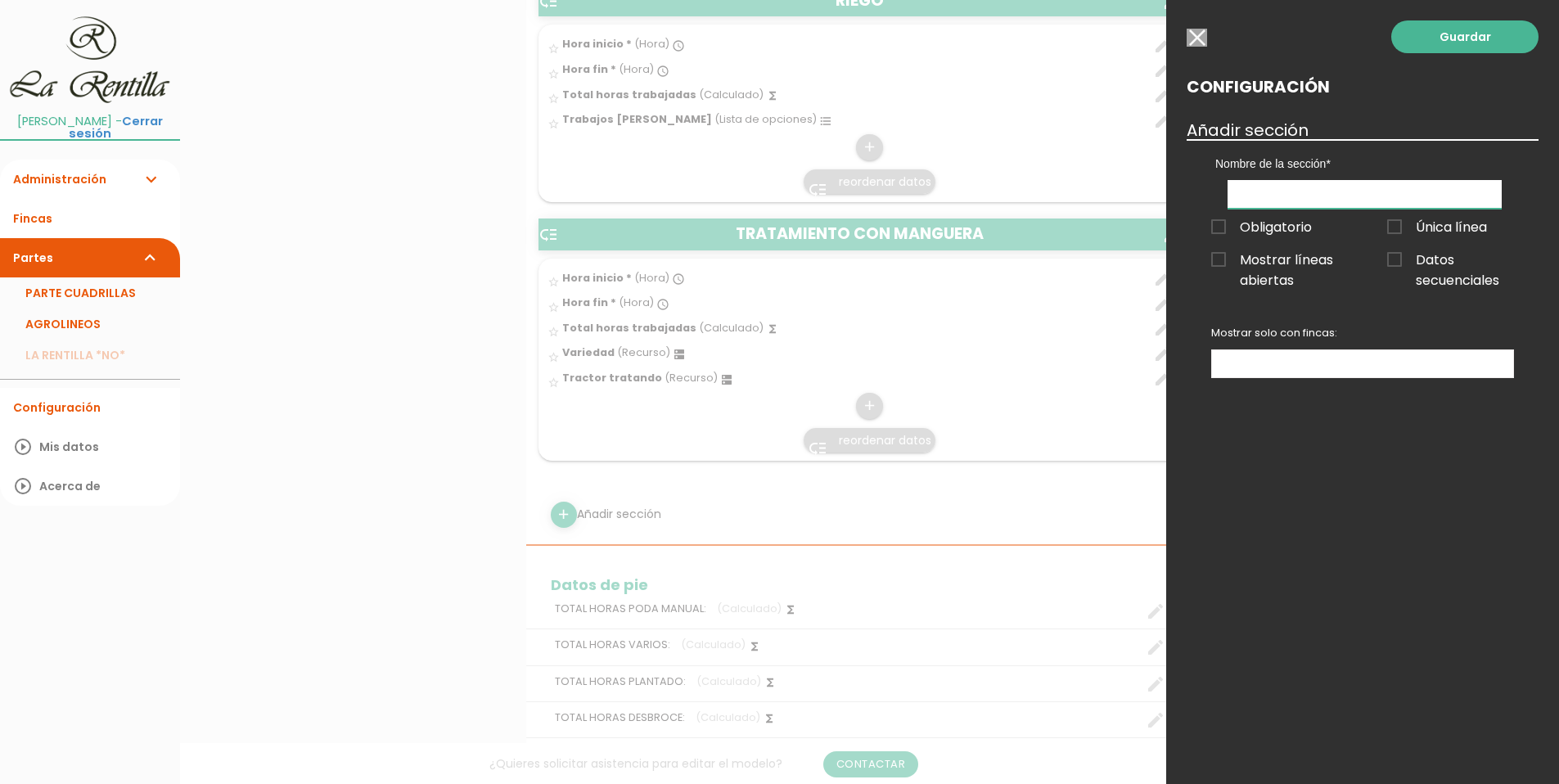
click at [1315, 188] on input "text" at bounding box center [1364, 194] width 274 height 28
type input "PRUEBA"
click at [1338, 363] on ul at bounding box center [1362, 363] width 301 height 27
click at [1456, 31] on link "Guardar" at bounding box center [1465, 37] width 147 height 33
click at [1469, 43] on link "Guardar" at bounding box center [1465, 37] width 147 height 33
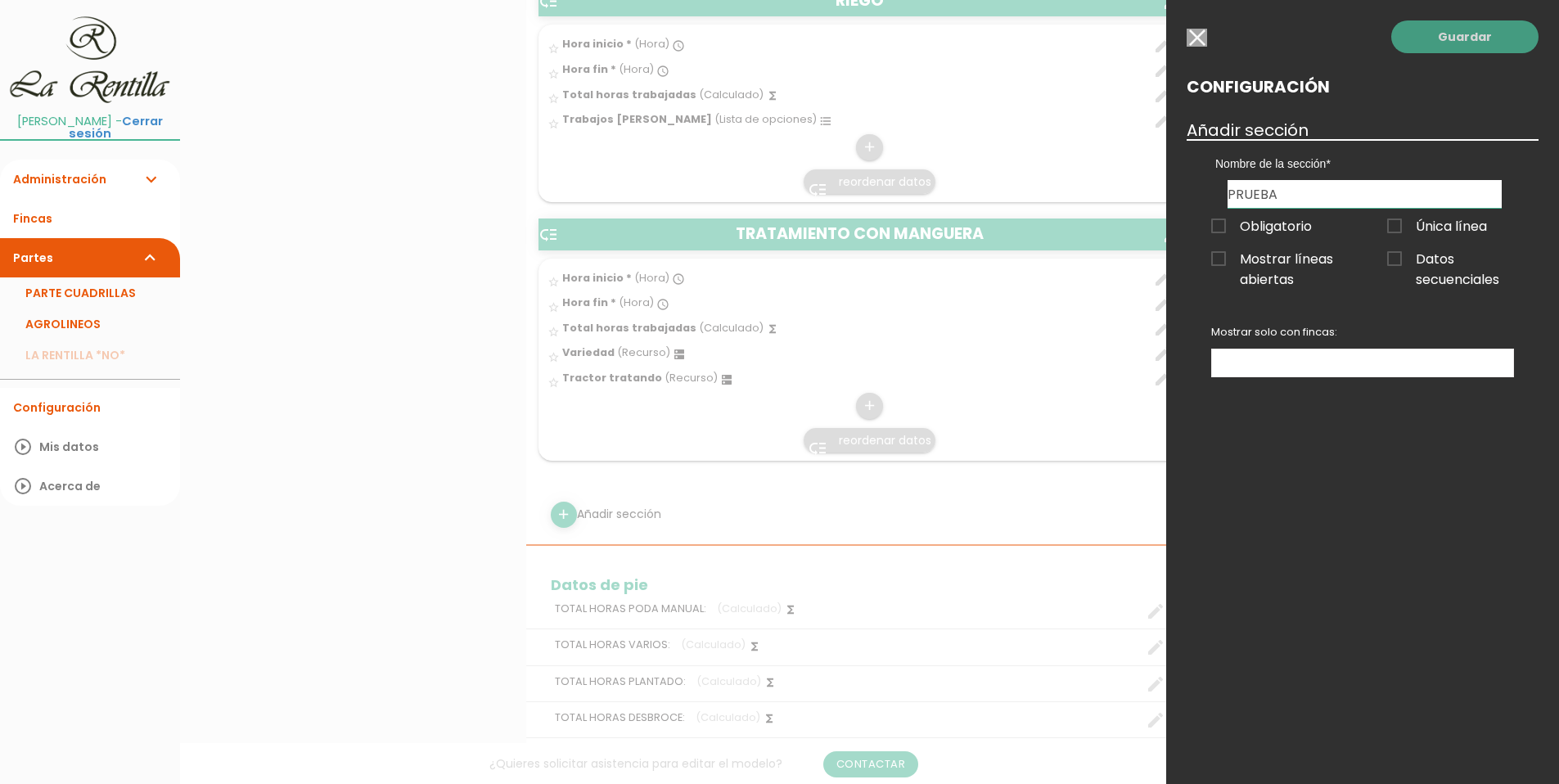
click at [1453, 27] on link "Guardar" at bounding box center [1465, 37] width 147 height 33
click at [1450, 49] on link "Guardar" at bounding box center [1465, 37] width 147 height 33
click at [1215, 231] on span "Obligatorio" at bounding box center [1261, 226] width 101 height 20
click at [0, 0] on input "Obligatorio" at bounding box center [0, 0] width 0 height 0
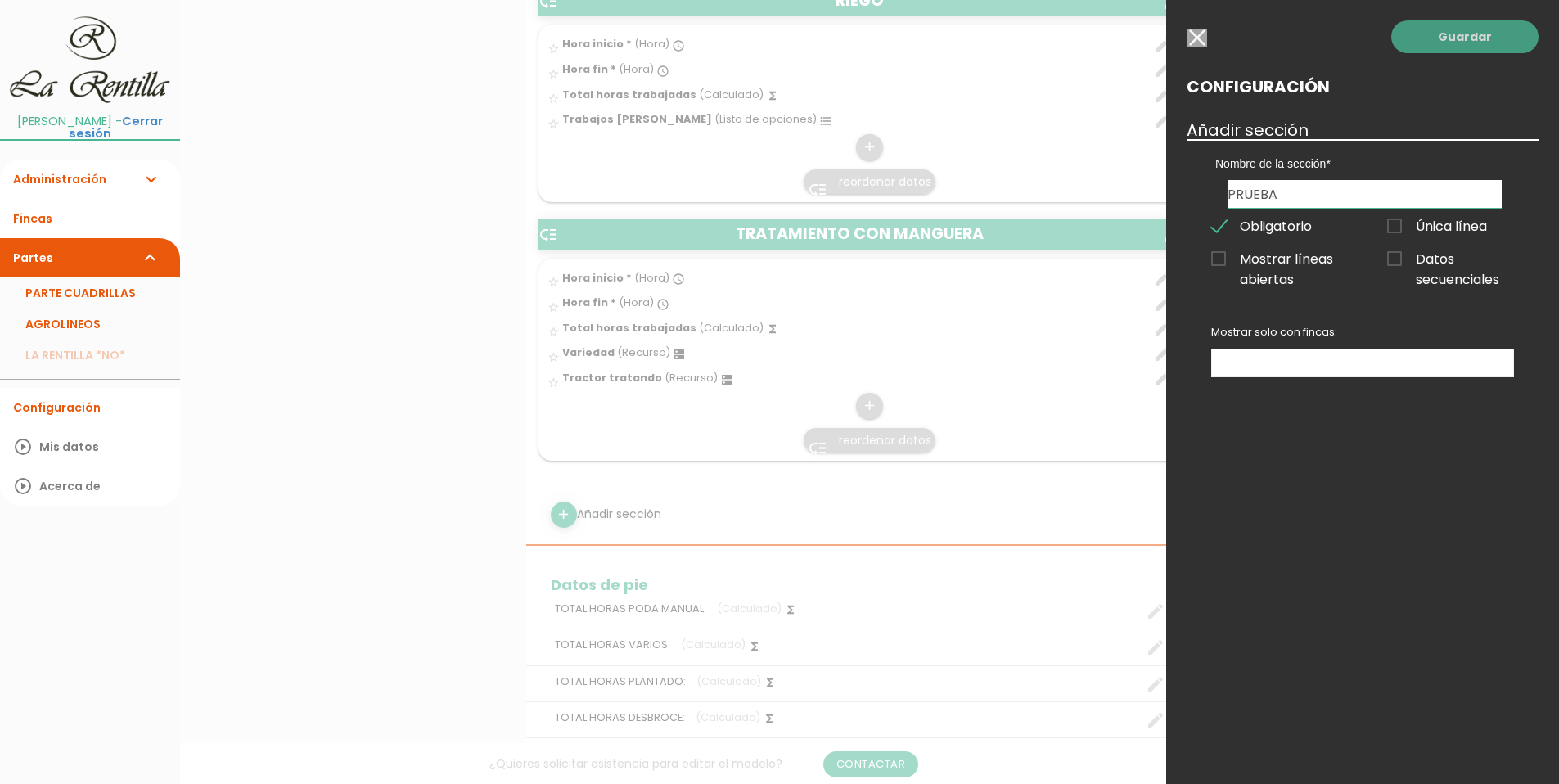
click at [1461, 29] on link "Guardar" at bounding box center [1465, 37] width 147 height 33
click at [1462, 47] on link "Guardar" at bounding box center [1465, 37] width 147 height 33
click at [1412, 266] on span "Datos secuenciales" at bounding box center [1450, 259] width 126 height 20
click at [0, 0] on input "Datos secuenciales" at bounding box center [0, 0] width 0 height 0
drag, startPoint x: 1232, startPoint y: 260, endPoint x: 1269, endPoint y: 219, distance: 55.2
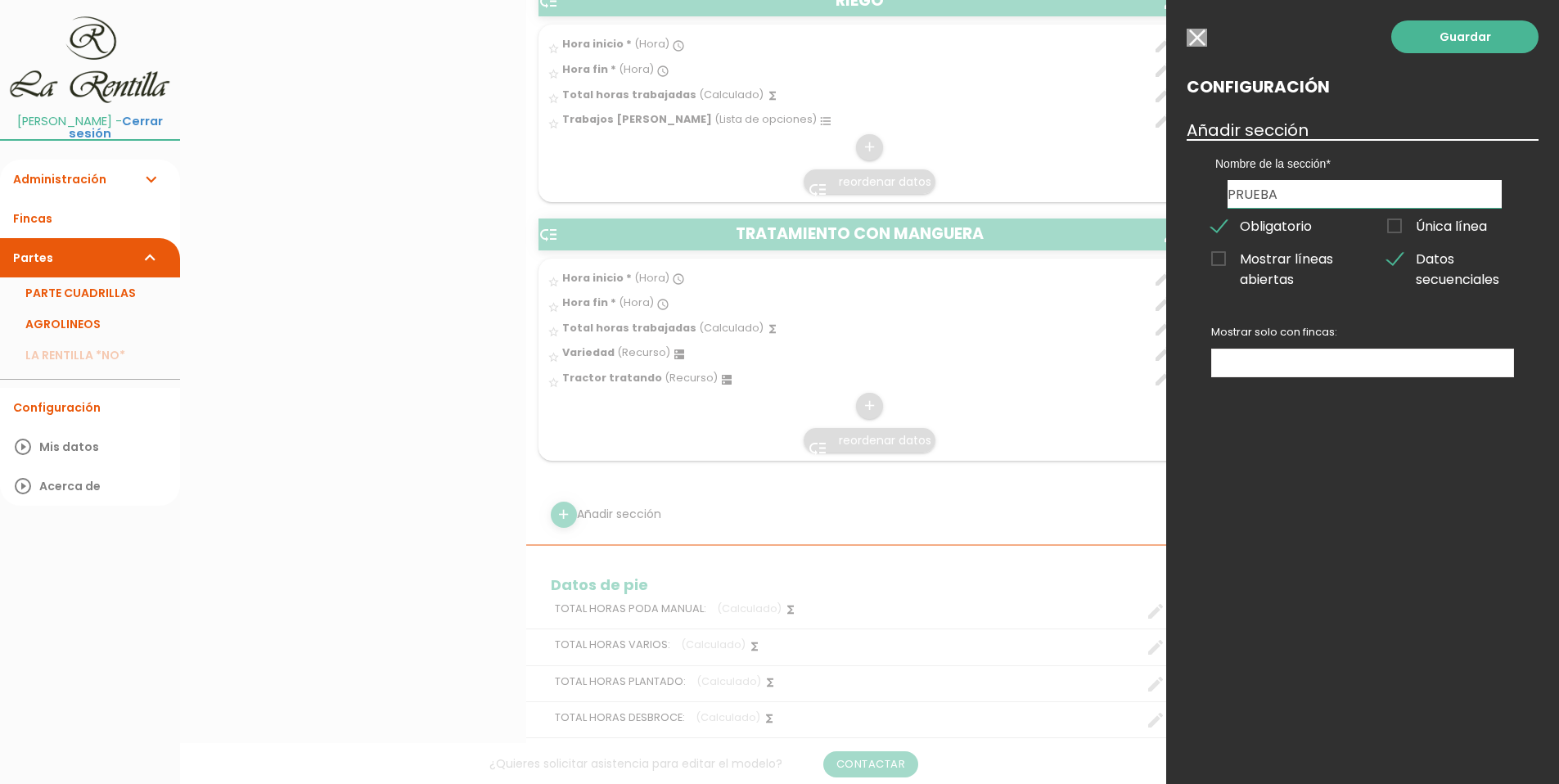
click at [1236, 259] on span "Mostrar líneas abiertas" at bounding box center [1274, 259] width 126 height 20
click at [0, 0] on input "Mostrar líneas abiertas" at bounding box center [0, 0] width 0 height 0
click at [1459, 35] on link "Guardar" at bounding box center [1465, 37] width 147 height 33
click at [1459, 38] on link "Guardar" at bounding box center [1465, 37] width 147 height 33
click at [1389, 568] on div "Guardar Configuración Añadir sección Nombre de la sección PODA MANUAL VARIOS PL…" at bounding box center [1362, 392] width 393 height 784
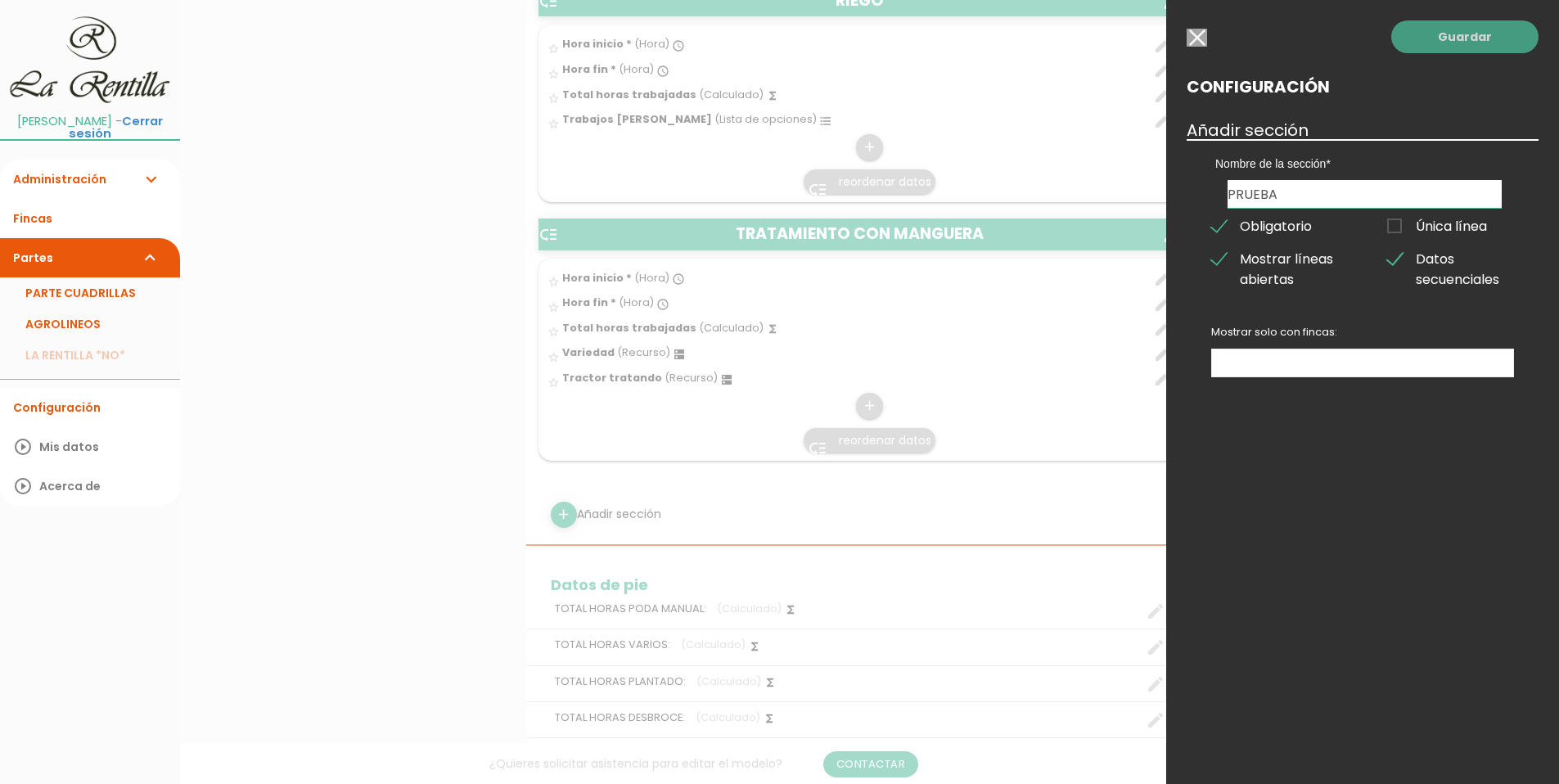
click at [1473, 38] on link "Guardar" at bounding box center [1465, 37] width 147 height 33
click at [1456, 43] on link "Guardar" at bounding box center [1465, 37] width 147 height 33
click at [1193, 38] on input "button" at bounding box center [1196, 38] width 20 height 18
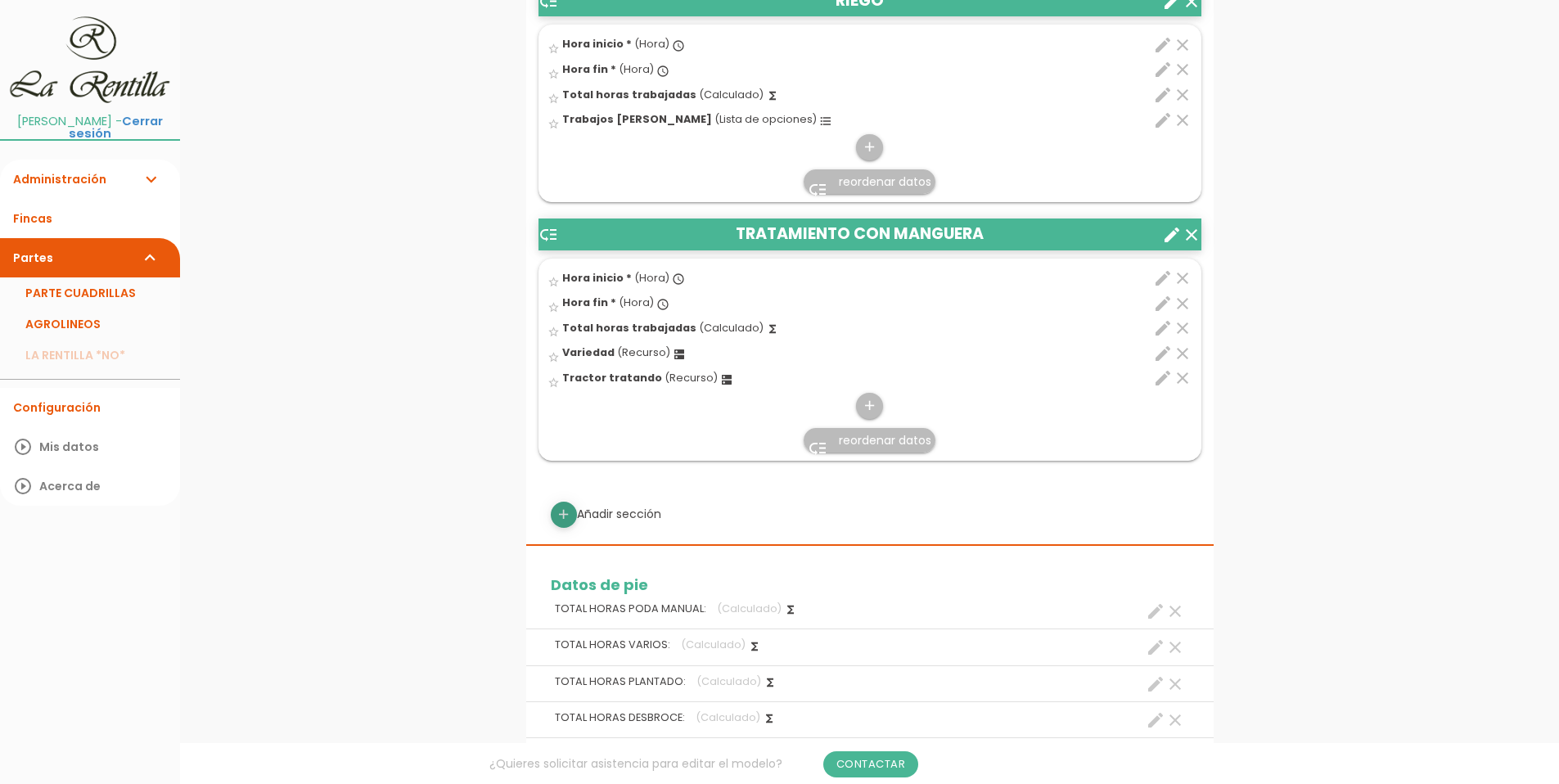
click at [568, 517] on icon "add" at bounding box center [563, 515] width 16 height 27
select select
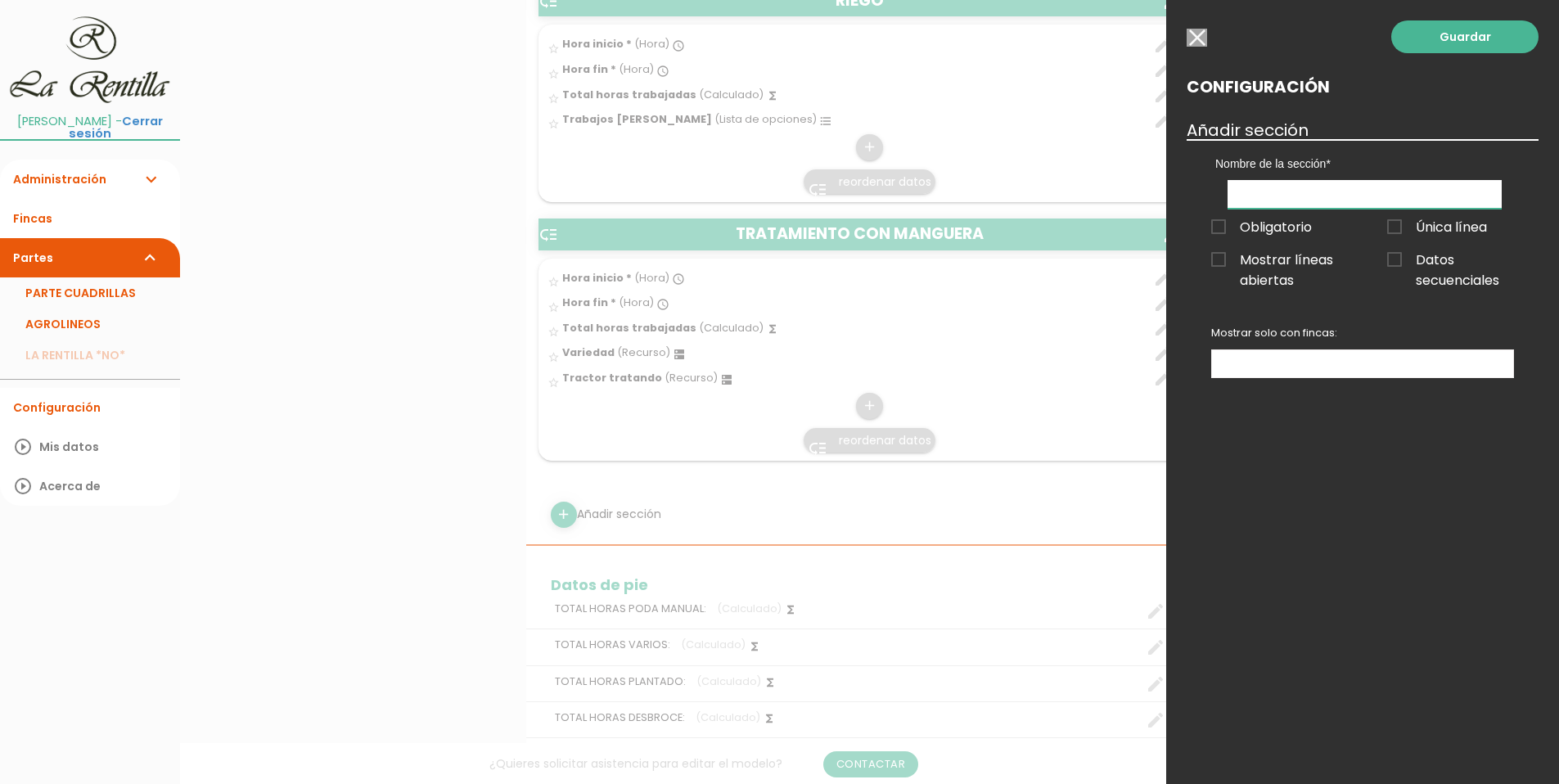
click at [1366, 194] on input "text" at bounding box center [1364, 194] width 274 height 28
type input "GHDGFRCXDBD"
click at [1267, 232] on span "Obligatorio" at bounding box center [1261, 227] width 101 height 20
click at [0, 0] on input "Obligatorio" at bounding box center [0, 0] width 0 height 0
click at [1270, 270] on span "Mostrar líneas abiertas" at bounding box center [1274, 259] width 126 height 20
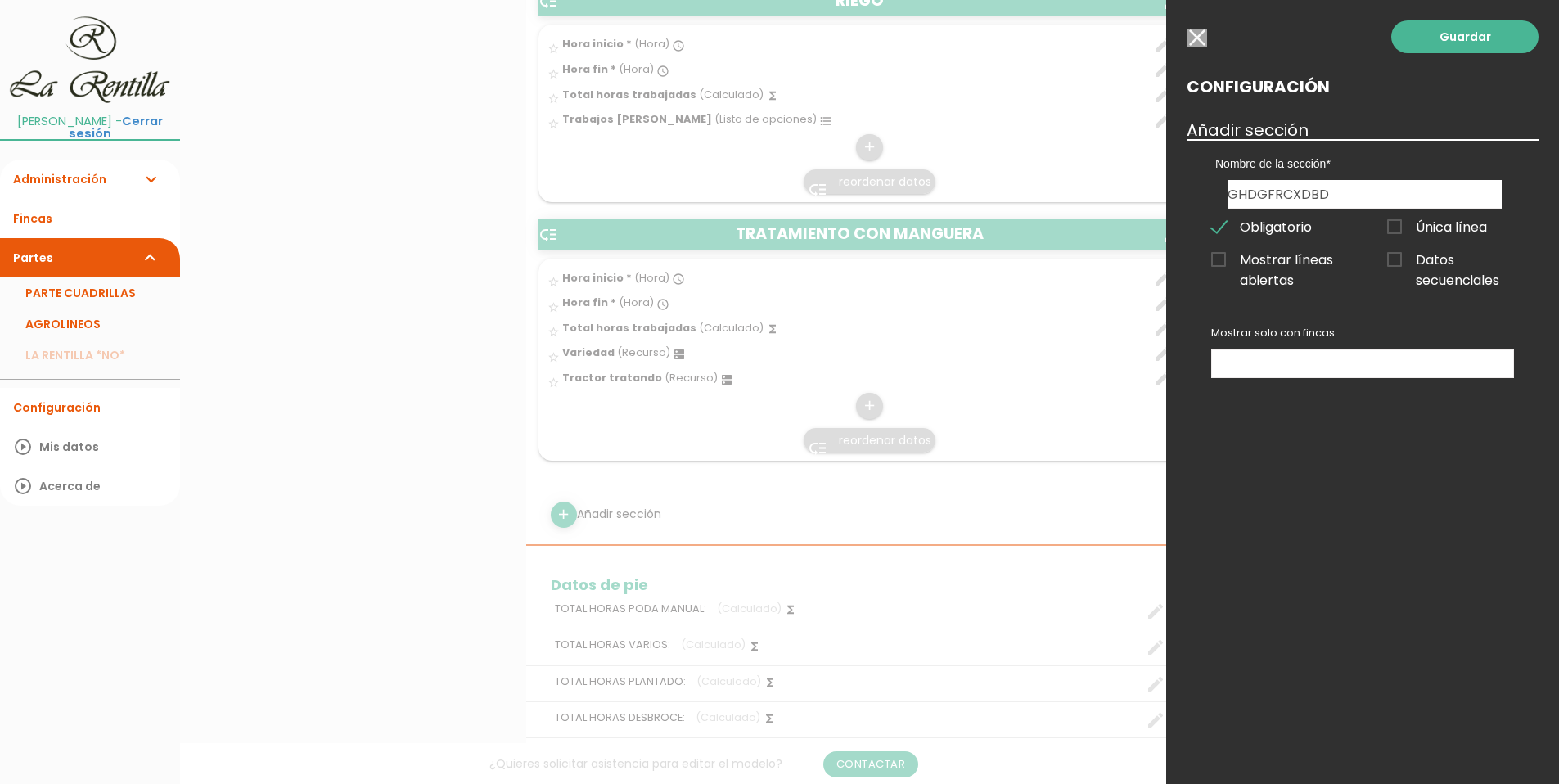
click at [0, 0] on input "Mostrar líneas abiertas" at bounding box center [0, 0] width 0 height 0
drag, startPoint x: 1401, startPoint y: 232, endPoint x: 1402, endPoint y: 259, distance: 27.0
click at [1401, 234] on span "Única línea" at bounding box center [1436, 227] width 100 height 20
click at [0, 0] on input "Única línea" at bounding box center [0, 0] width 0 height 0
click at [1402, 259] on span "Datos secuenciales" at bounding box center [1450, 259] width 126 height 20
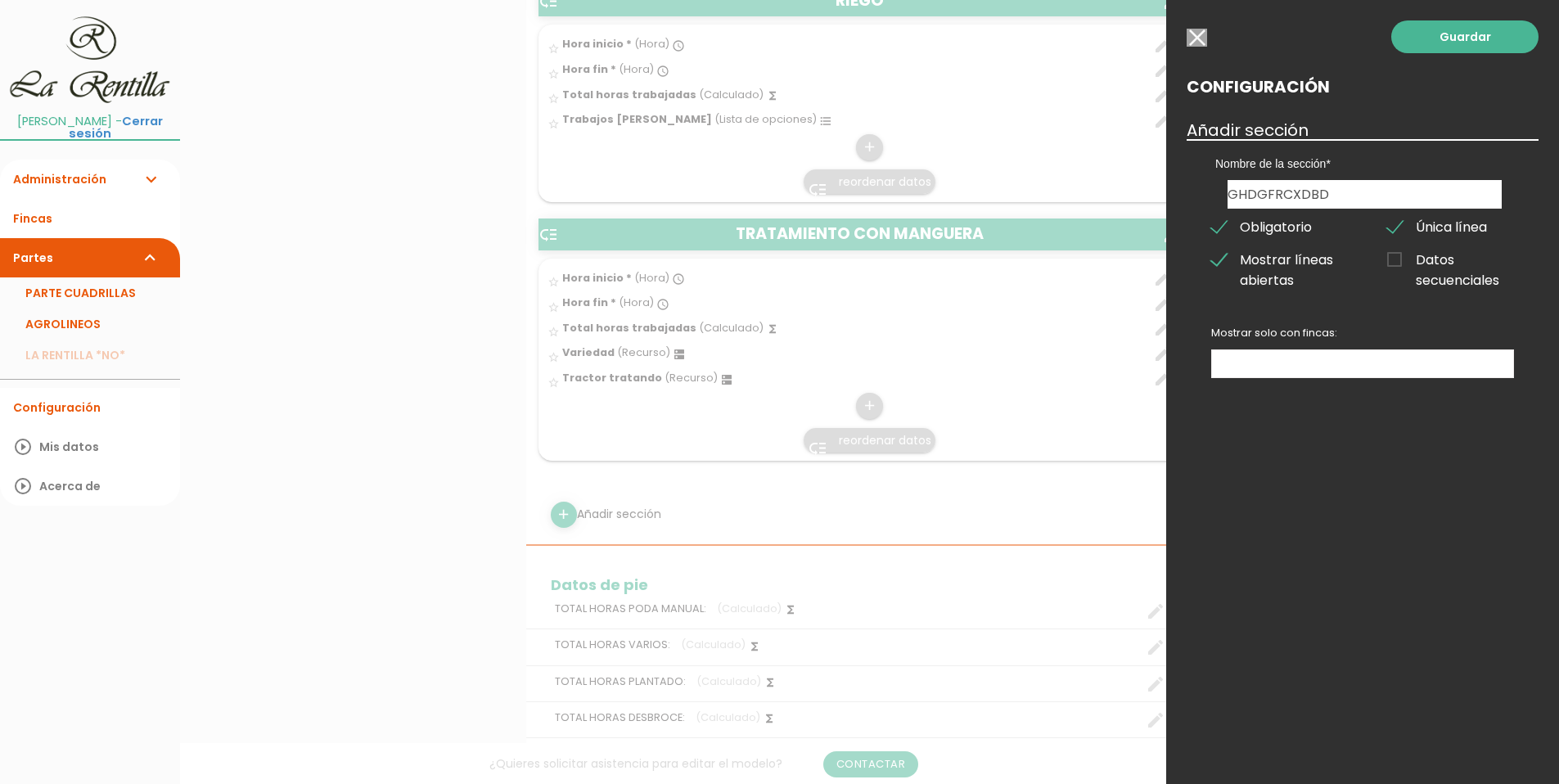
click at [0, 0] on input "Datos secuenciales" at bounding box center [0, 0] width 0 height 0
click at [1481, 26] on link "Guardar" at bounding box center [1465, 37] width 147 height 33
click at [1470, 38] on link "Guardar" at bounding box center [1465, 37] width 147 height 33
click at [1389, 224] on label "Única línea" at bounding box center [1450, 226] width 151 height 20
click at [0, 0] on input "Única línea" at bounding box center [0, 0] width 0 height 0
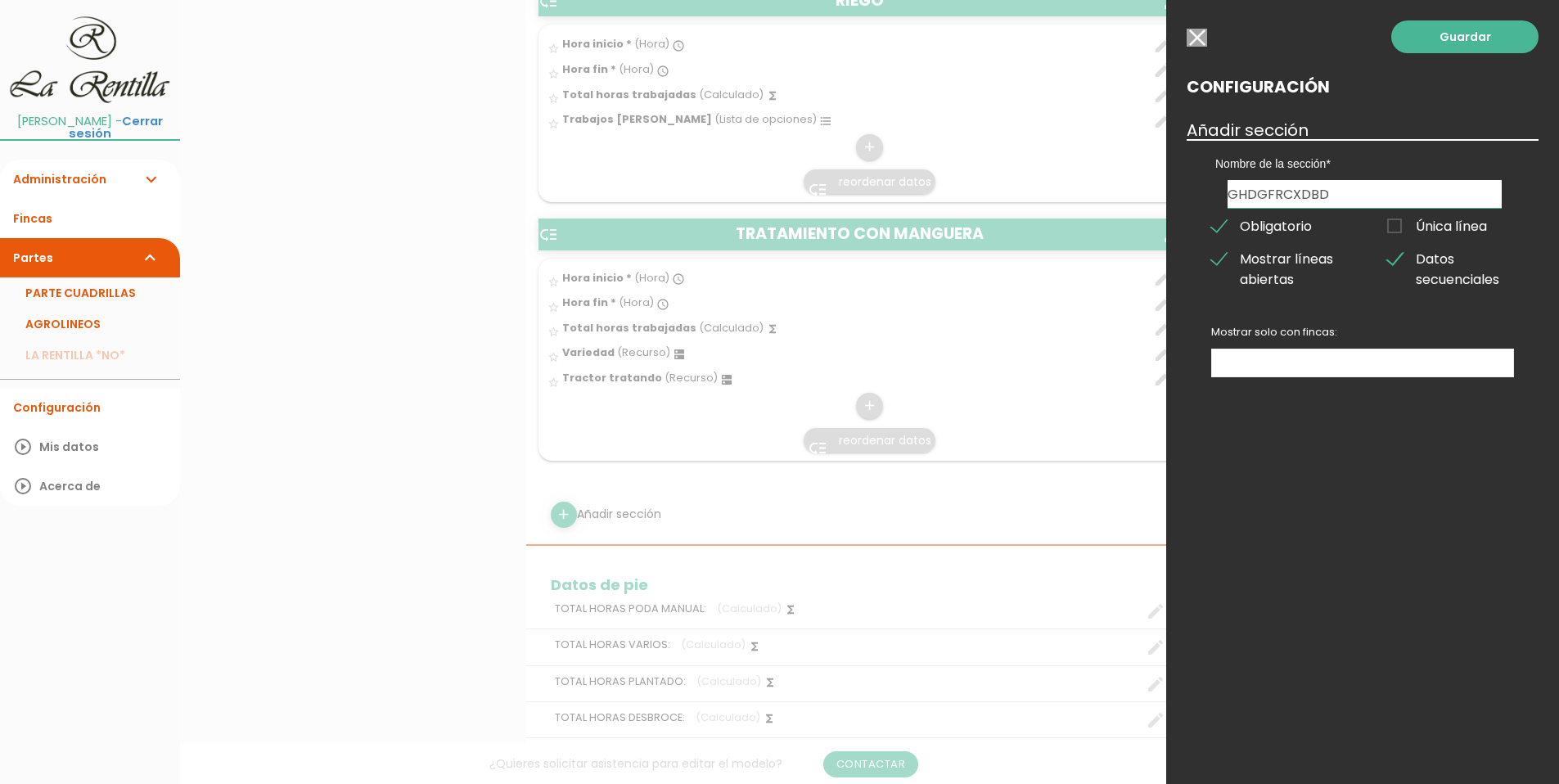
click at [1394, 257] on span "Datos secuenciales" at bounding box center [1450, 259] width 126 height 20
click at [0, 0] on input "Datos secuenciales" at bounding box center [0, 0] width 0 height 0
click at [1454, 42] on link "Guardar" at bounding box center [1465, 37] width 147 height 33
click at [1332, 353] on ul at bounding box center [1362, 362] width 301 height 27
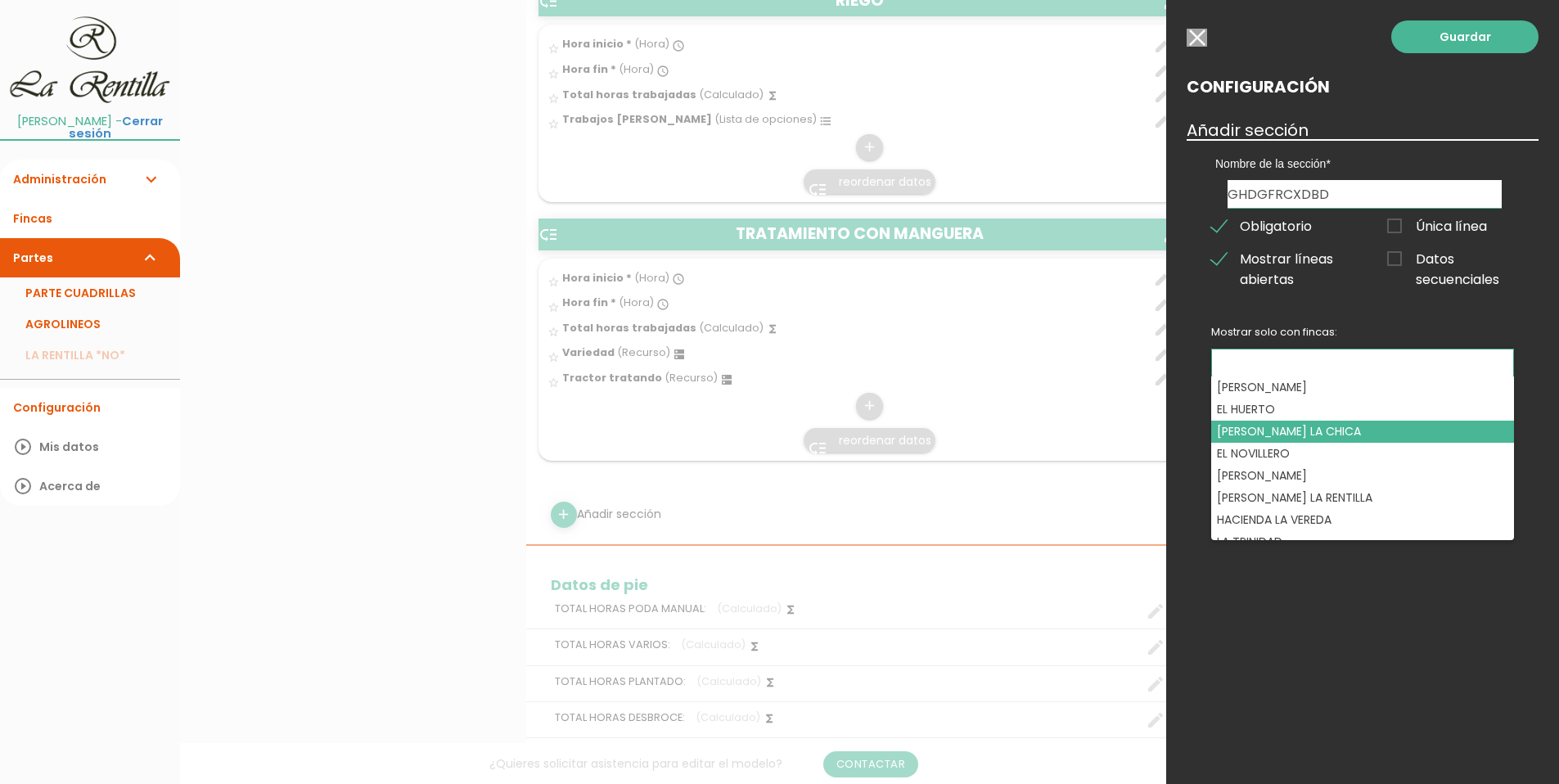
select select "13748"
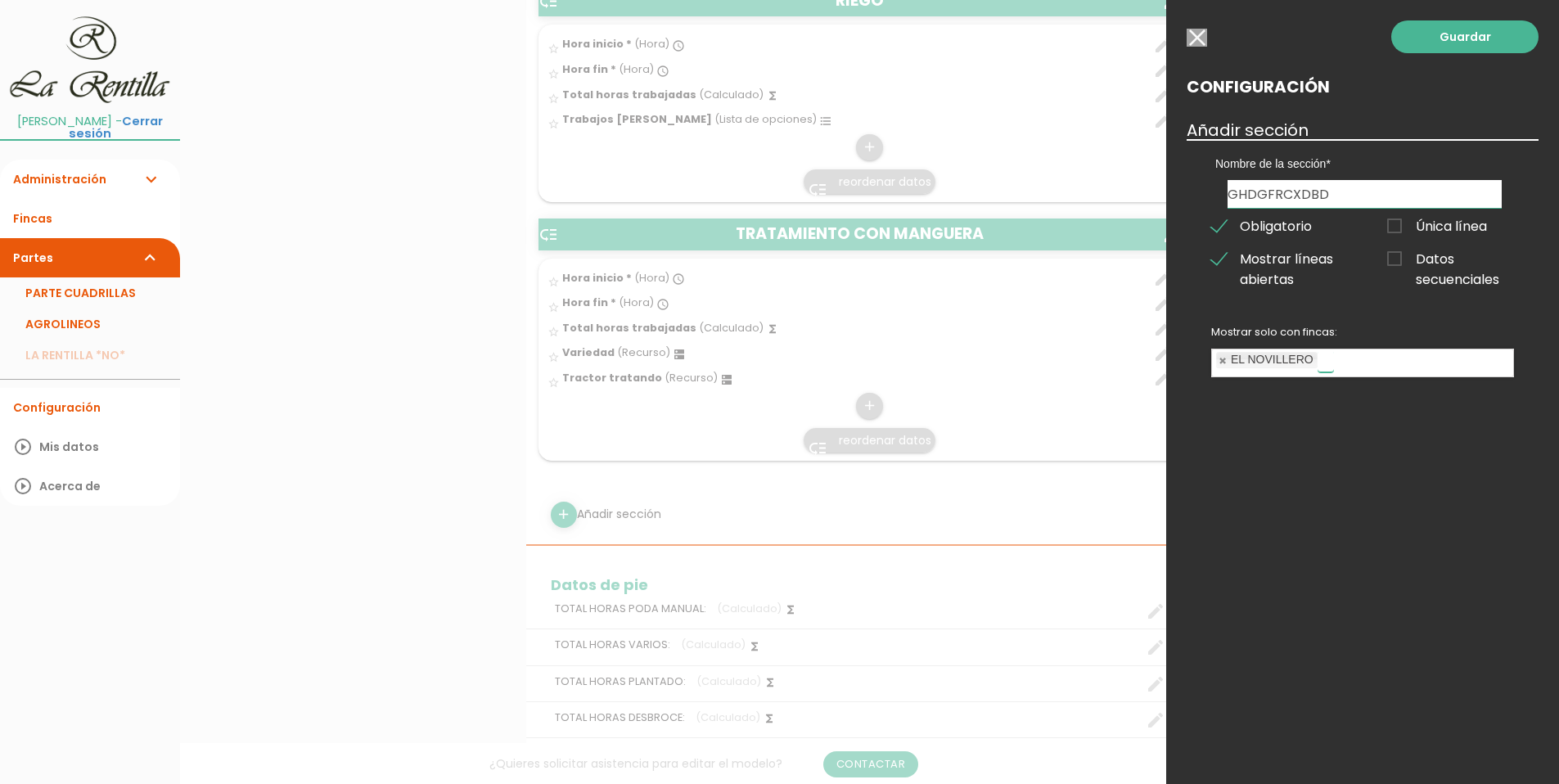
scroll to position [43, 0]
click at [1454, 39] on link "Guardar" at bounding box center [1465, 37] width 147 height 33
click at [1447, 384] on div "Guardar Configuración Añadir sección Nombre de la sección PODA MANUAL VARIOS PL…" at bounding box center [1362, 392] width 393 height 784
click at [1474, 35] on link "Guardar" at bounding box center [1465, 37] width 147 height 33
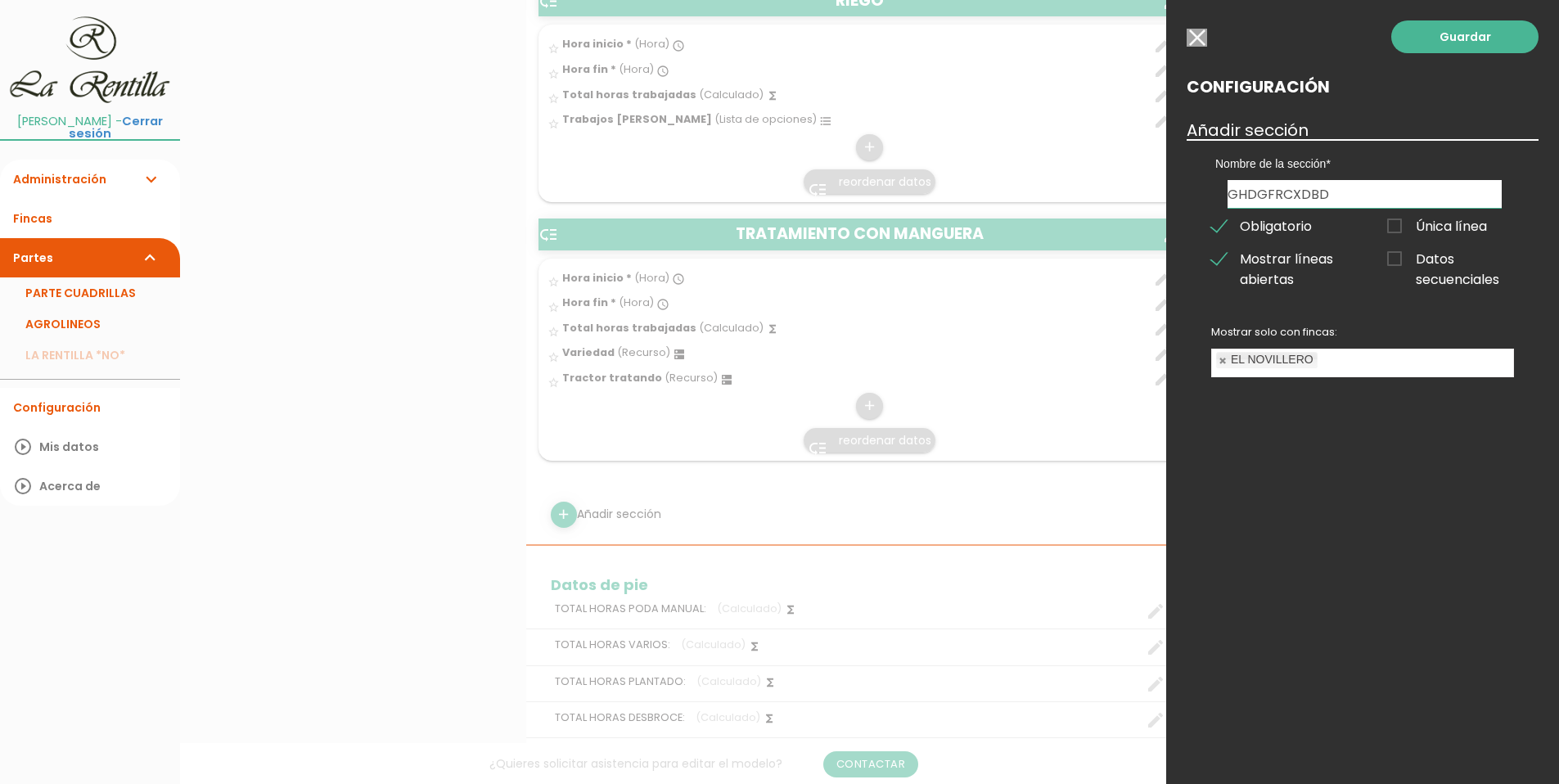
click at [1195, 33] on input "button" at bounding box center [1196, 38] width 20 height 18
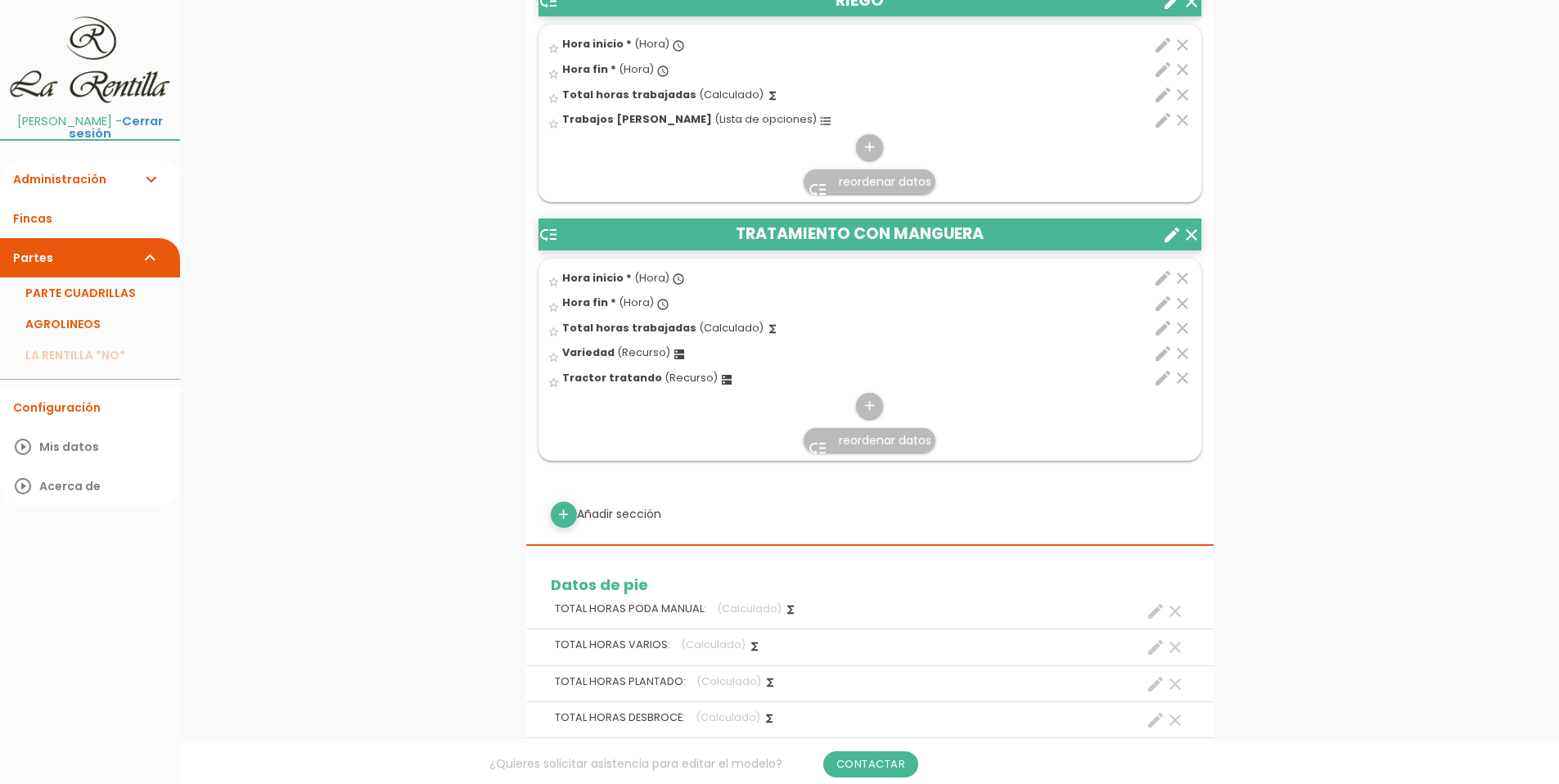
click at [426, 448] on div "menu keyboard_tab Dashboard PARTE CUADRILLAS Editar" at bounding box center [869, 197] width 1379 height 4322
click at [471, 456] on div "menu keyboard_tab Dashboard PARTE CUADRILLAS Editar" at bounding box center [869, 197] width 1379 height 4322
click at [1379, 338] on div "menu keyboard_tab Dashboard PARTE CUADRILLAS Editar" at bounding box center [869, 197] width 1379 height 4322
click at [868, 400] on icon "add" at bounding box center [869, 406] width 16 height 27
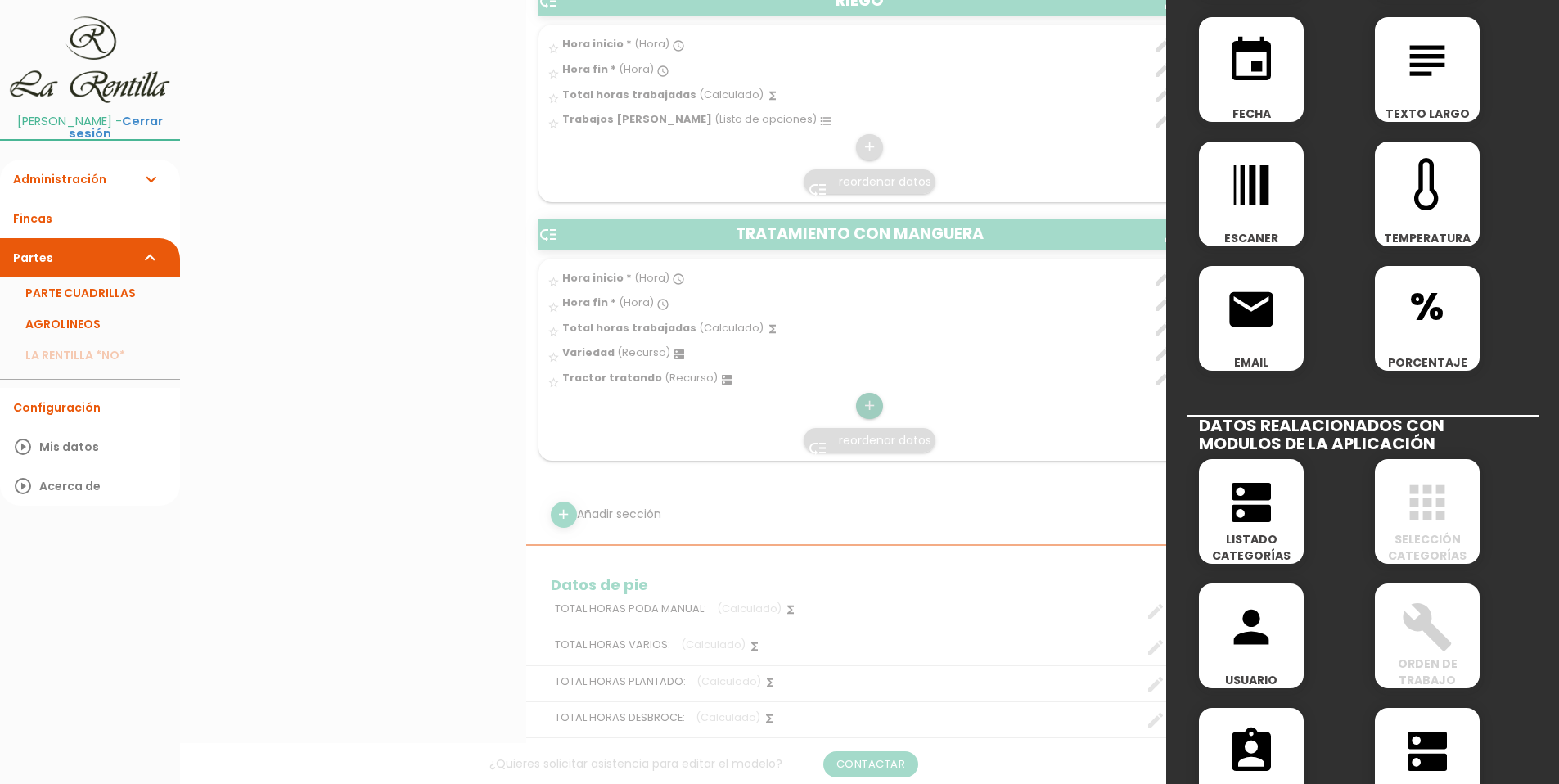
scroll to position [491, 0]
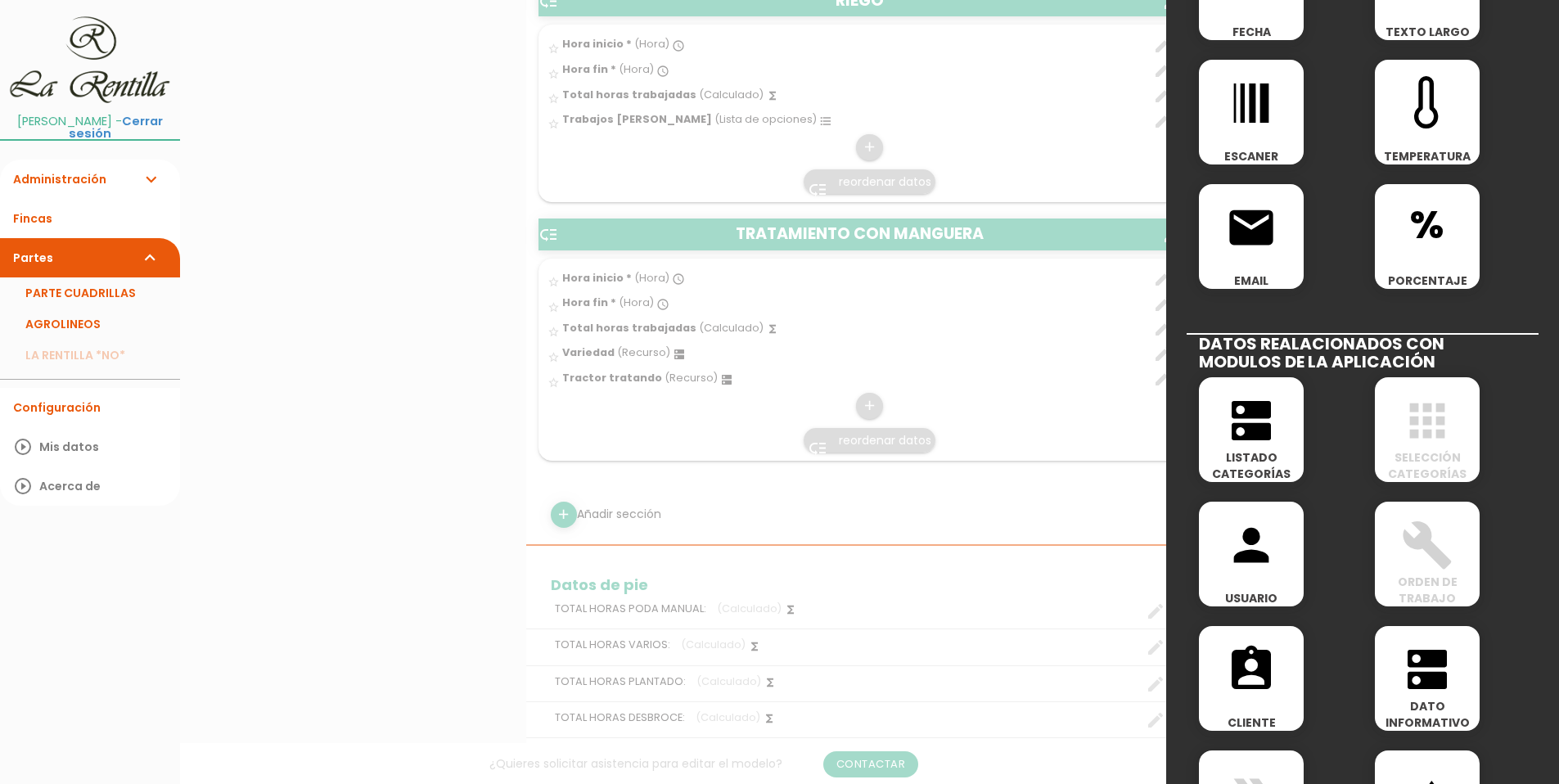
click at [1422, 422] on icon "apps" at bounding box center [1426, 420] width 52 height 52
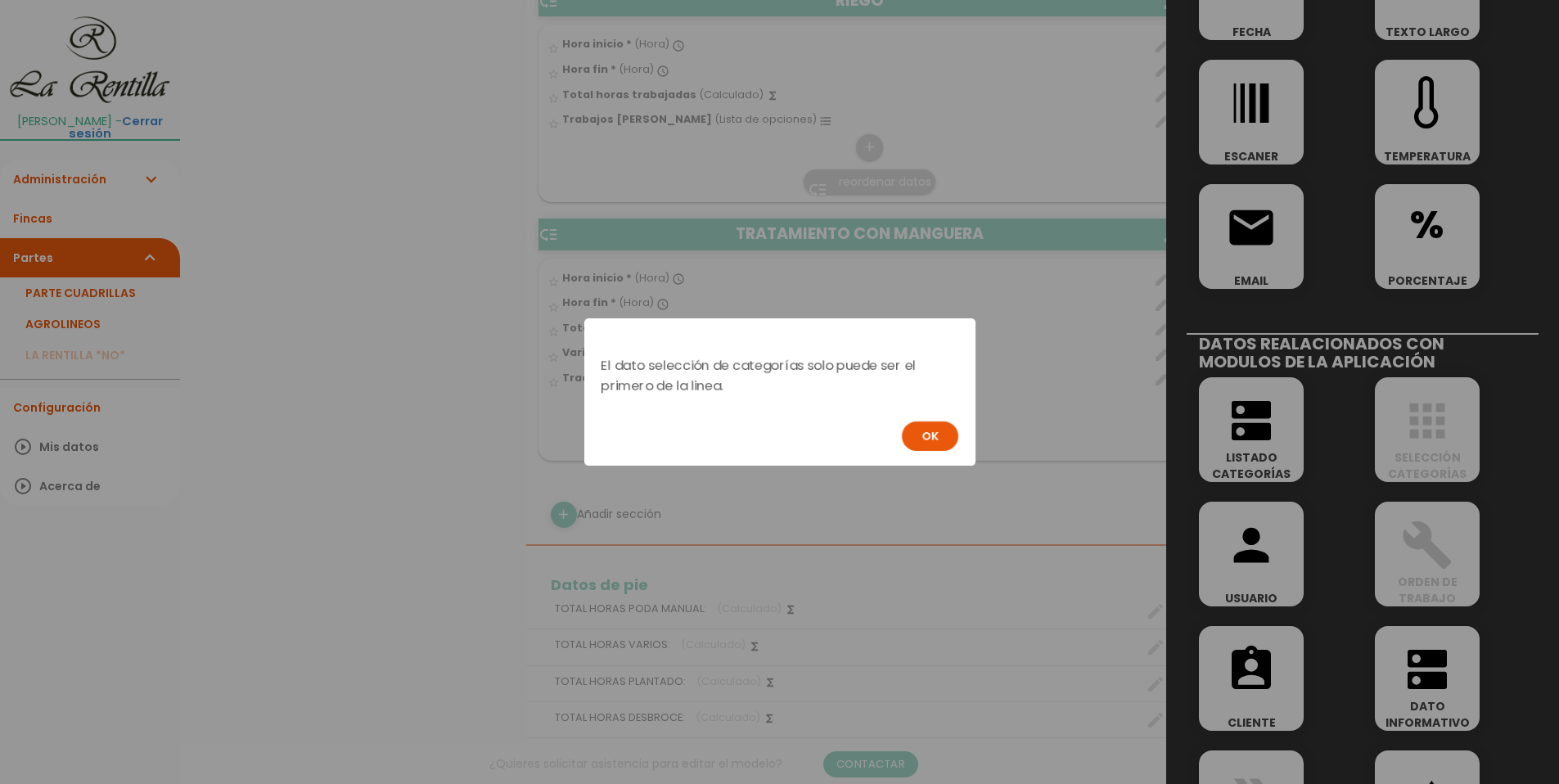
scroll to position [0, 0]
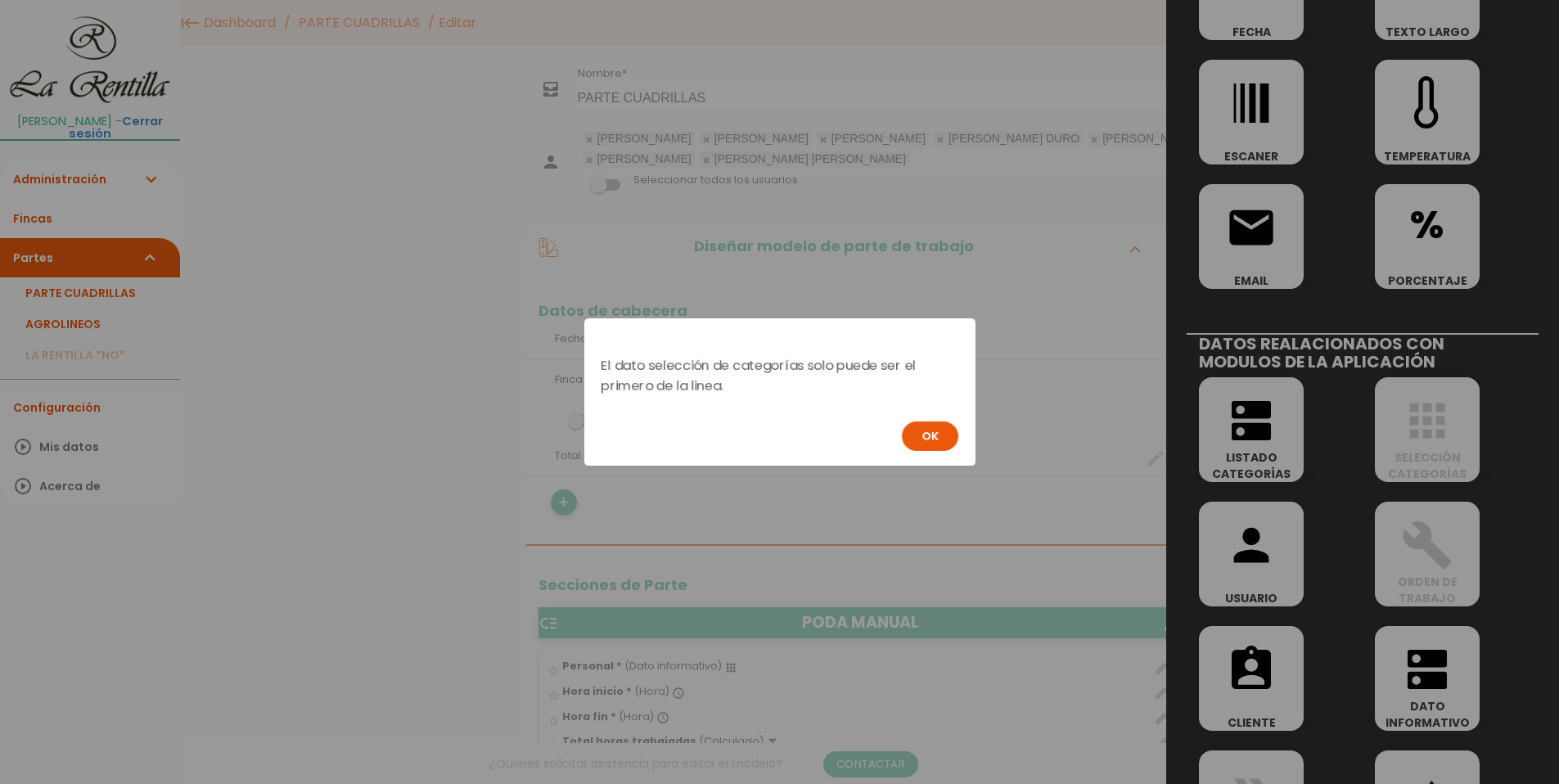
click at [1422, 422] on div "El dato selección de categorías solo puede ser el primero de la linea. OK" at bounding box center [780, 392] width 1559 height 784
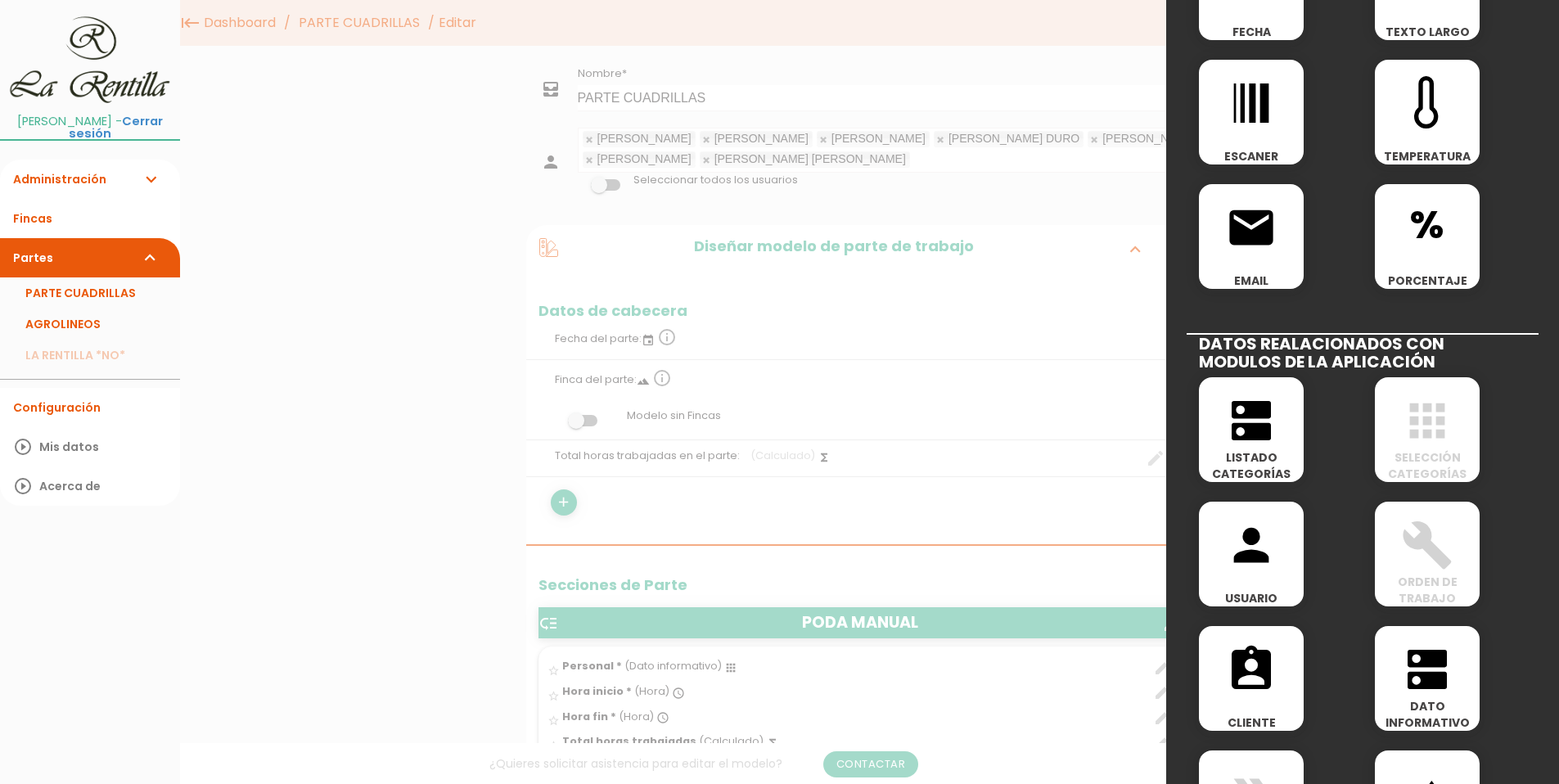
click at [1422, 422] on icon "apps" at bounding box center [1426, 420] width 52 height 52
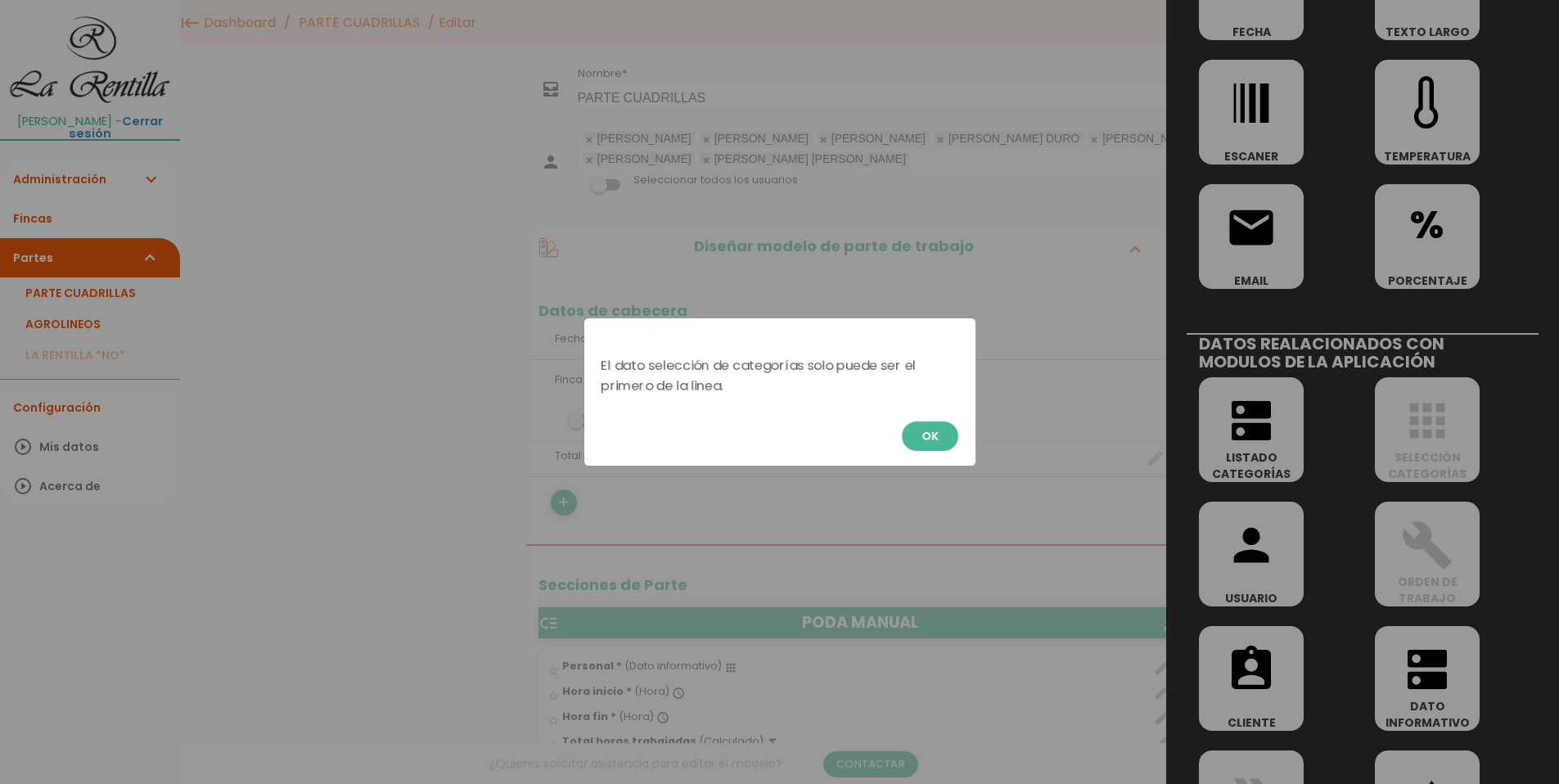
click at [947, 440] on button "OK" at bounding box center [930, 436] width 57 height 29
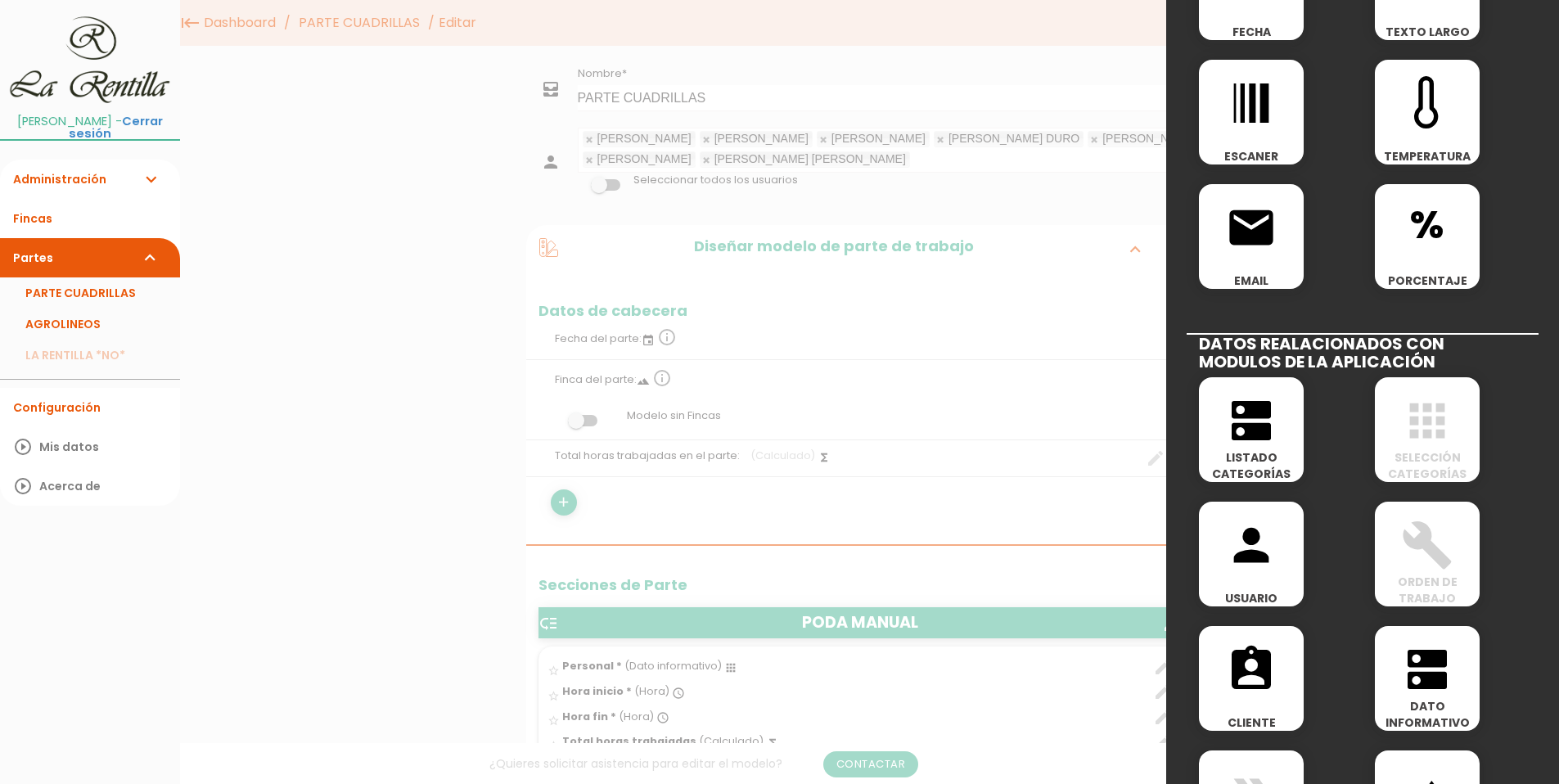
click at [445, 441] on div at bounding box center [780, 294] width 1559 height 980
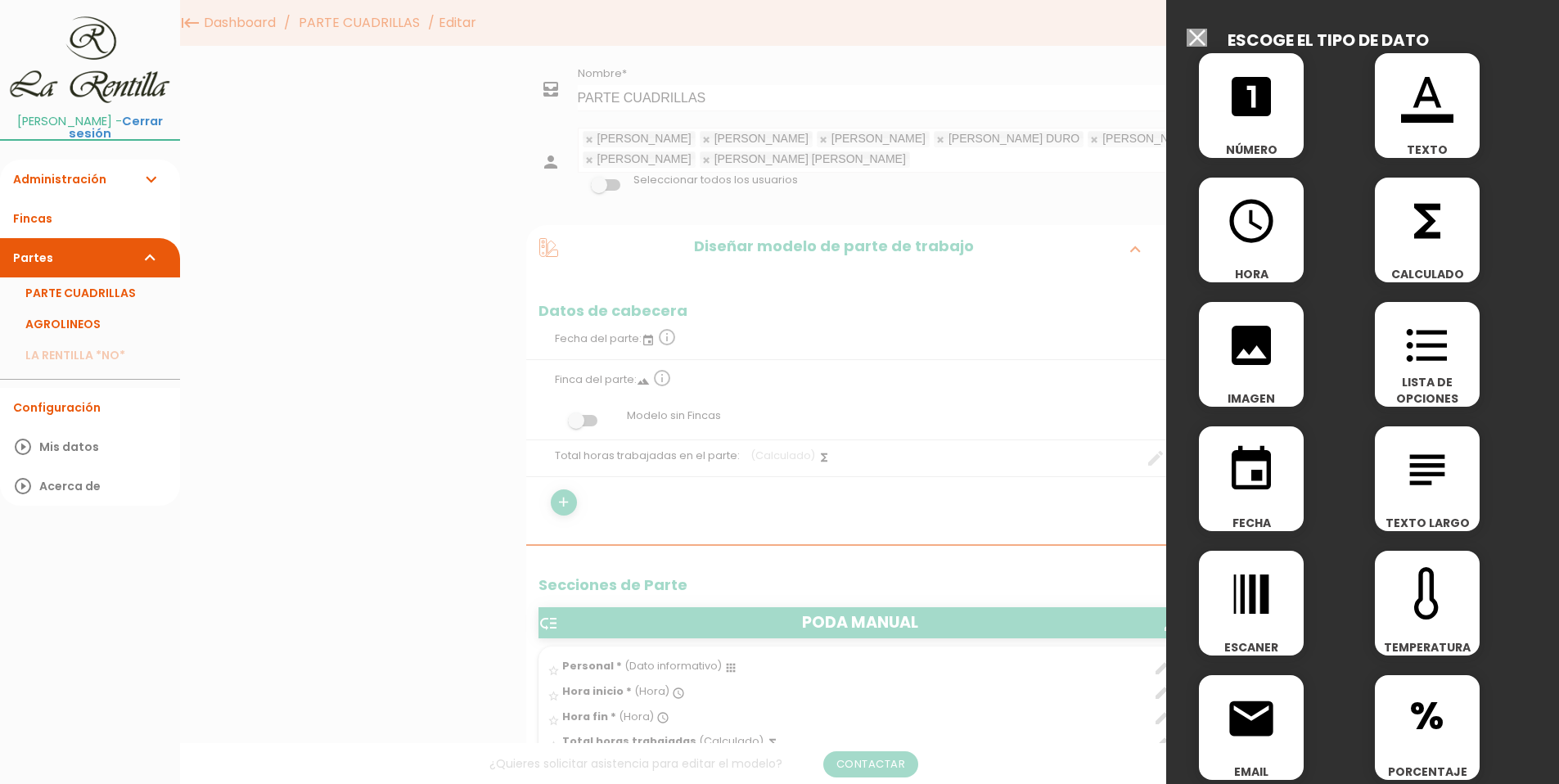
click at [1192, 36] on input "Seleccionar todos los usuarios" at bounding box center [1196, 38] width 20 height 18
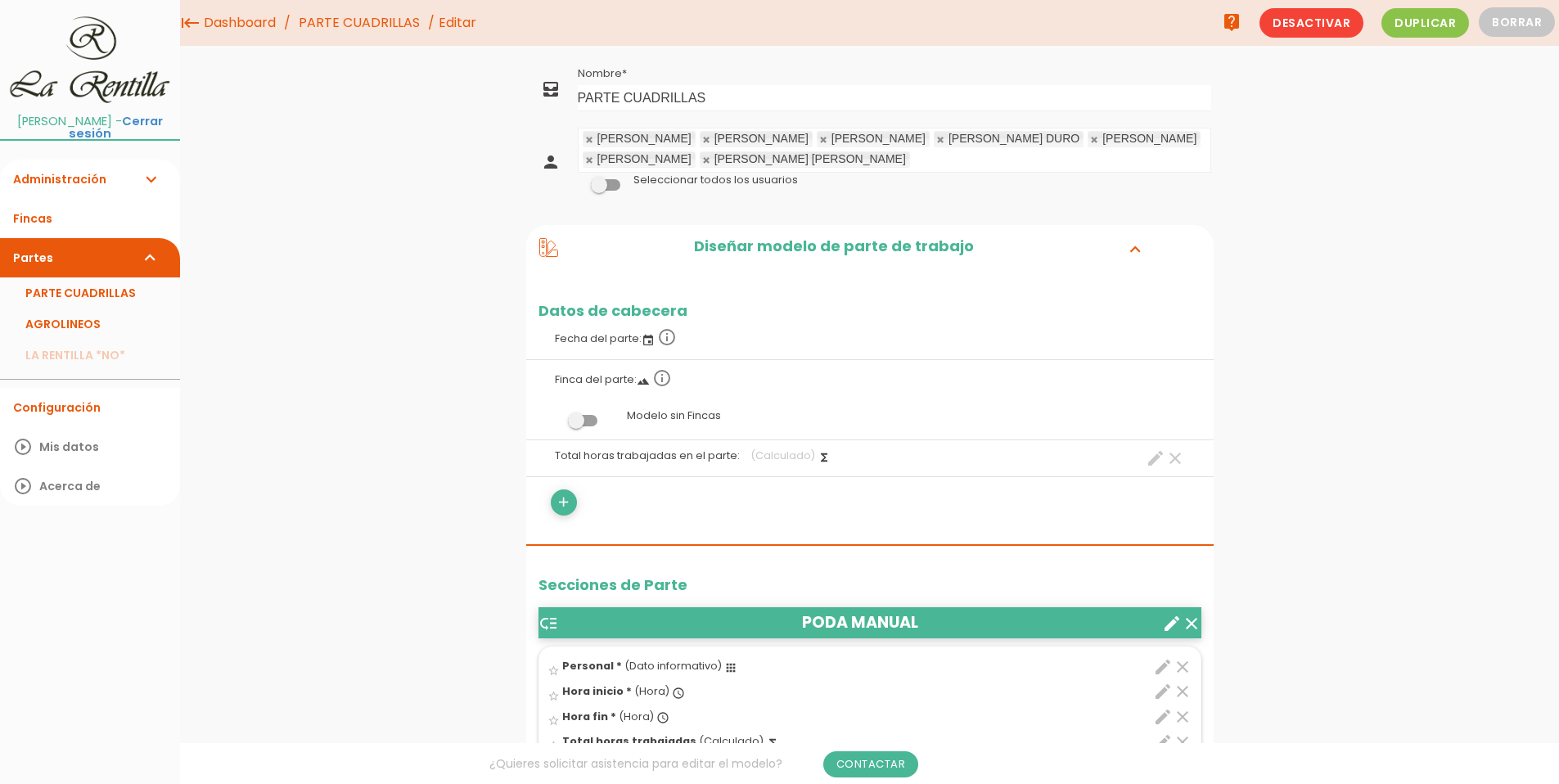
drag, startPoint x: 1525, startPoint y: 267, endPoint x: 1495, endPoint y: 261, distance: 30.6
click at [78, 317] on link "AGROLINEOS" at bounding box center [90, 324] width 180 height 31
